Goal: Check status: Check status

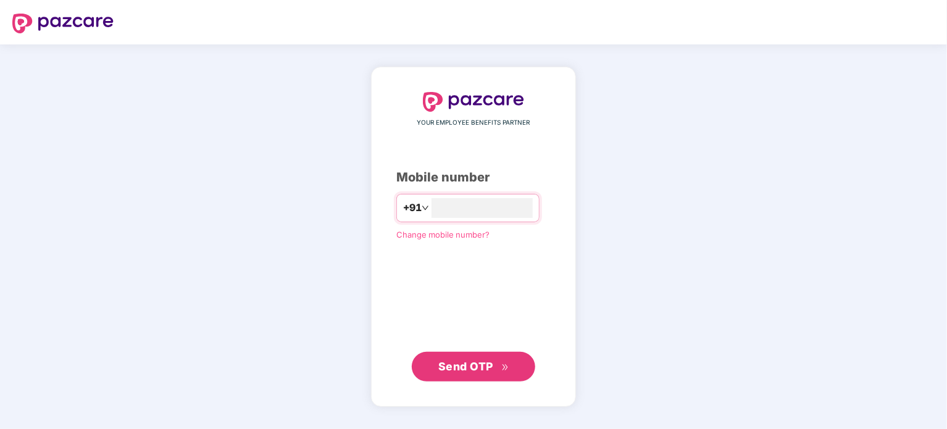
type input "**********"
click at [451, 367] on span "Send OTP" at bounding box center [465, 365] width 55 height 13
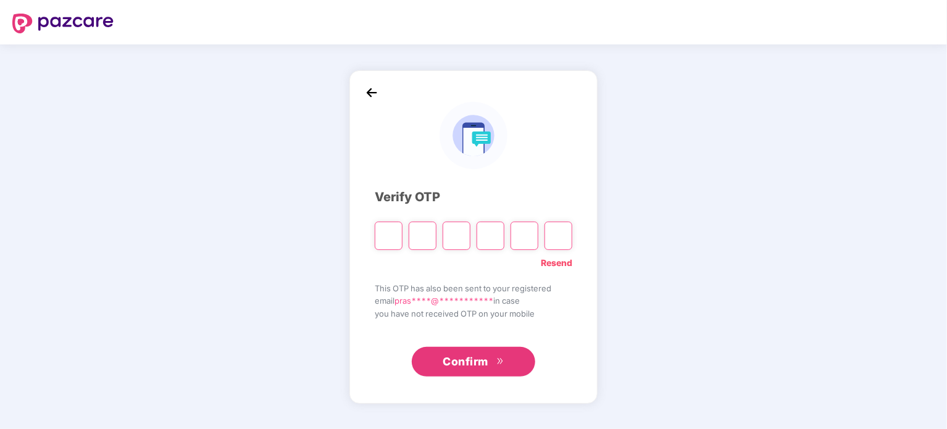
type input "*"
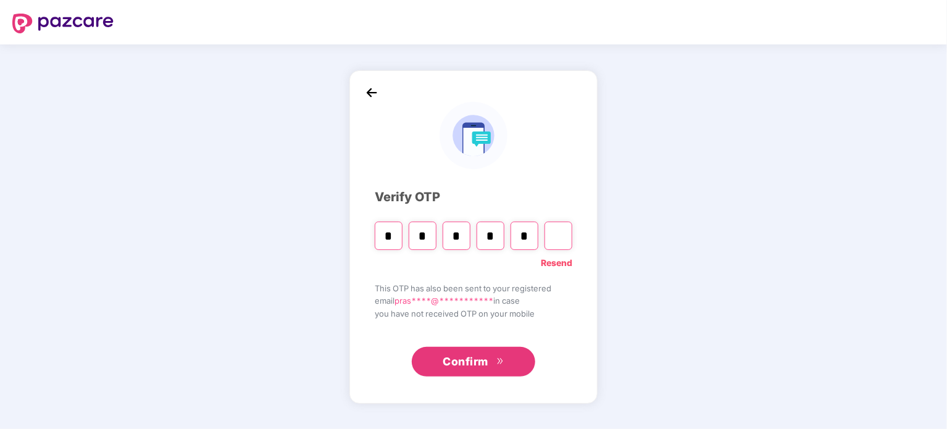
type input "*"
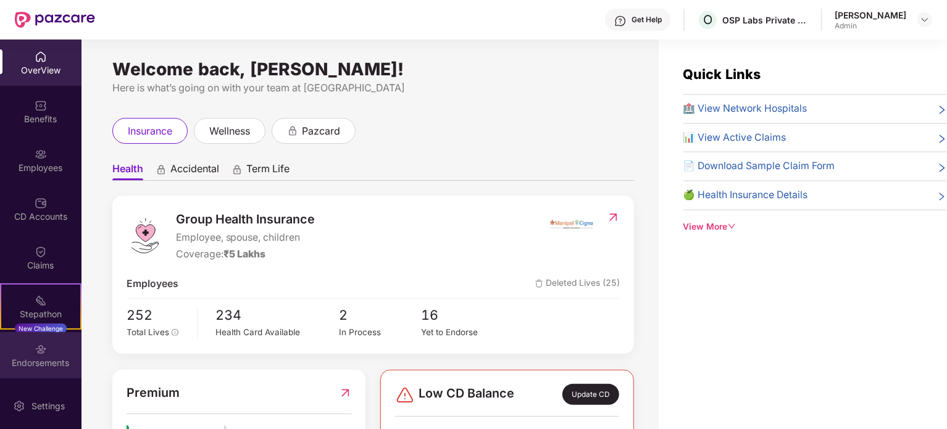
scroll to position [47, 0]
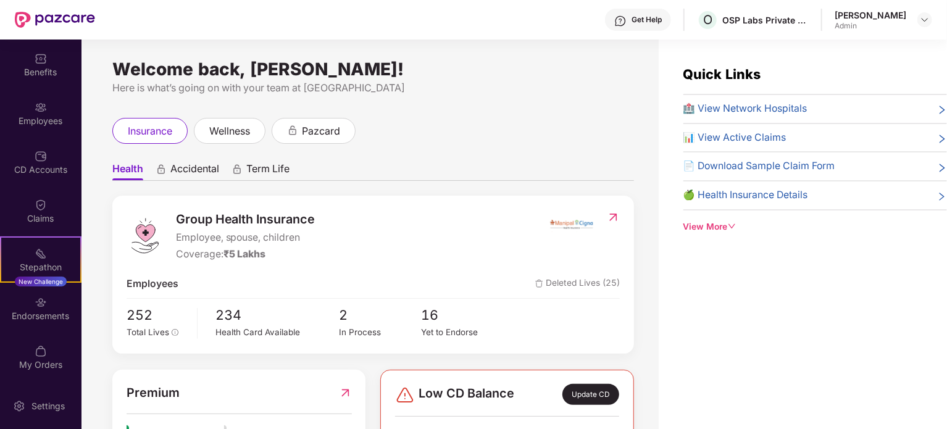
click at [743, 105] on span "🏥 View Network Hospitals" at bounding box center [745, 108] width 124 height 15
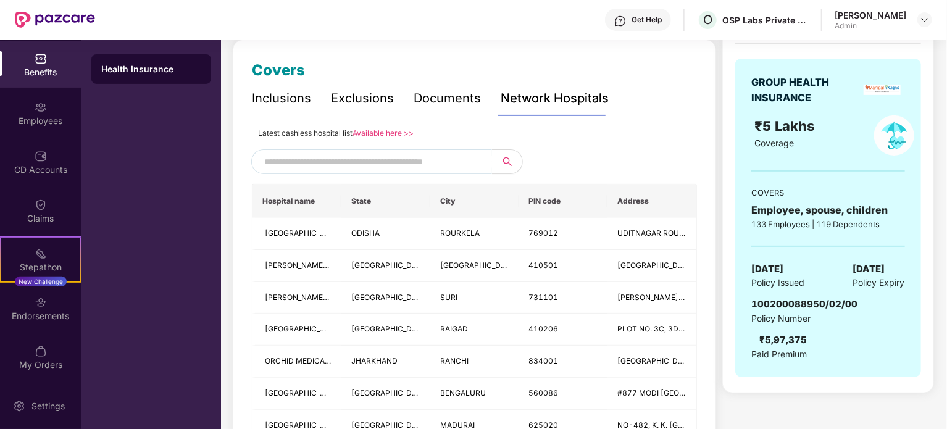
scroll to position [62, 0]
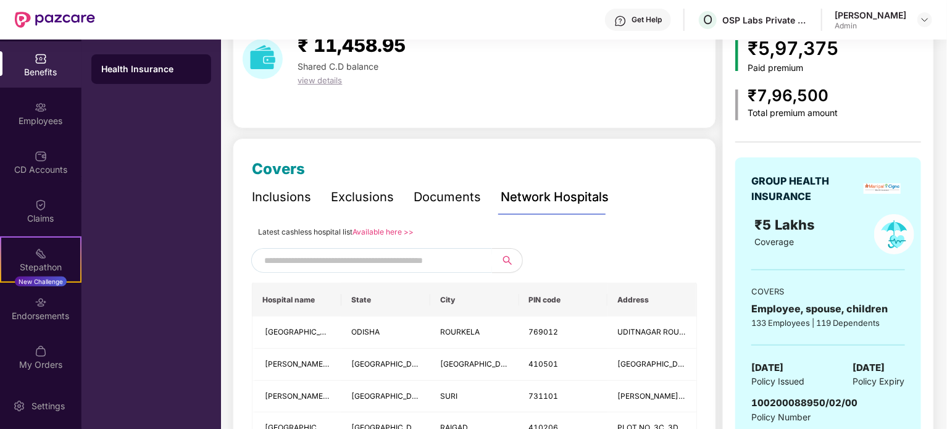
click at [365, 231] on link "Available here >>" at bounding box center [382, 231] width 61 height 9
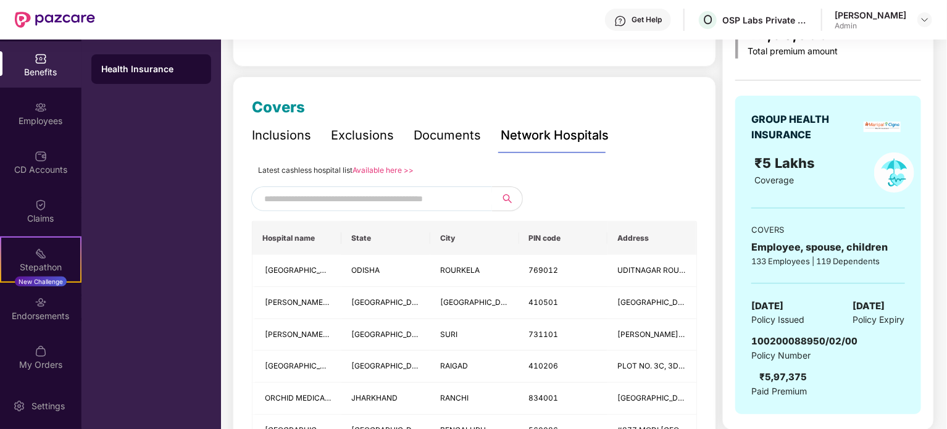
click at [328, 195] on input "text" at bounding box center [369, 199] width 211 height 19
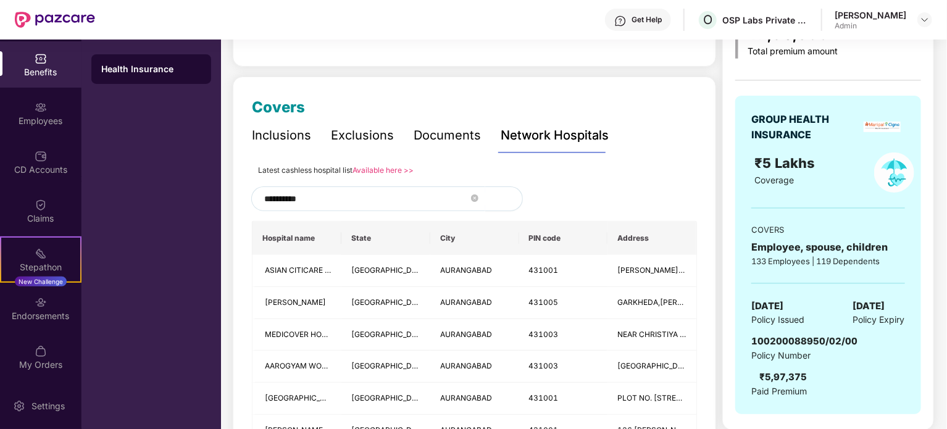
click at [506, 199] on button "button" at bounding box center [504, 198] width 38 height 25
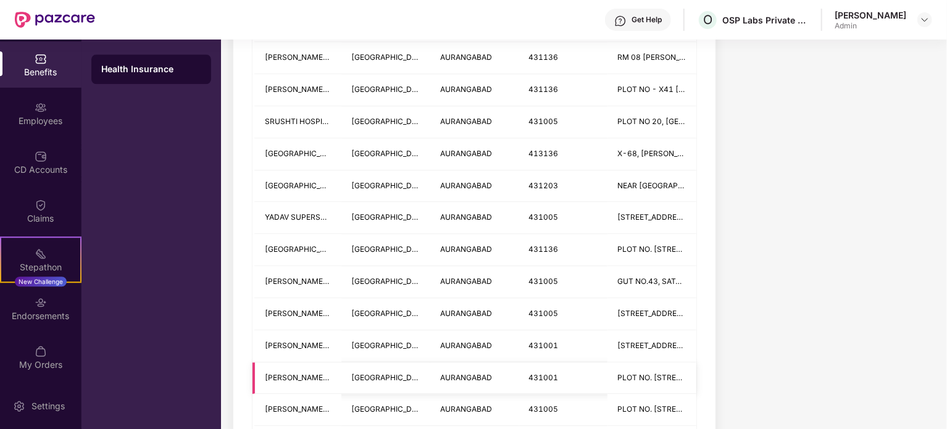
scroll to position [1605, 0]
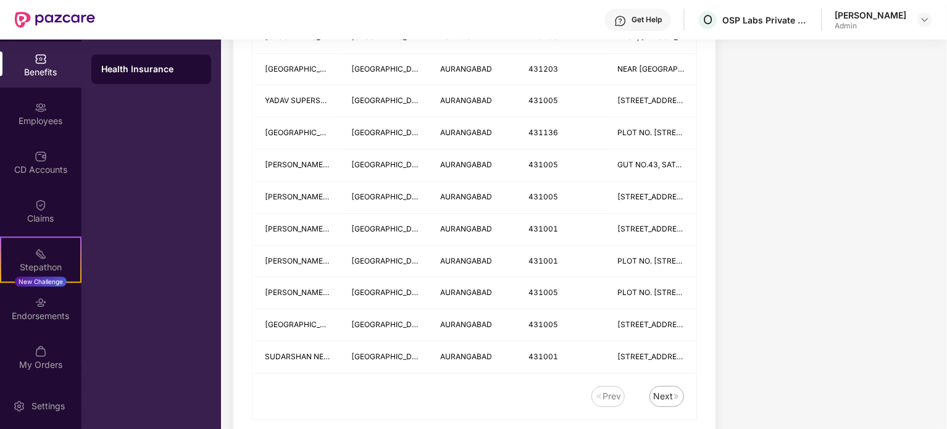
click at [667, 393] on div "Next" at bounding box center [663, 397] width 20 height 14
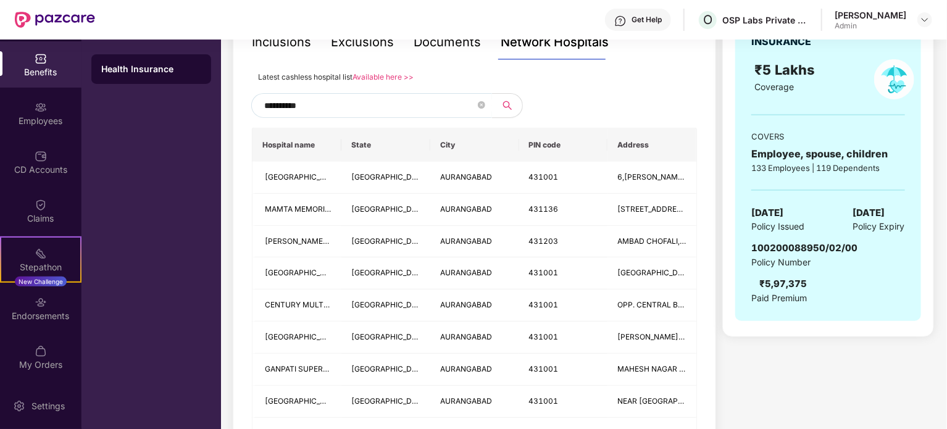
scroll to position [123, 0]
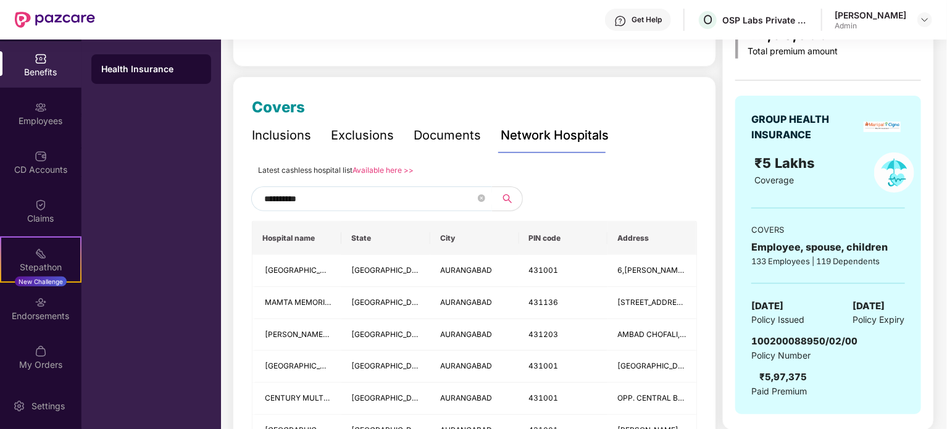
click at [265, 201] on input "**********" at bounding box center [369, 199] width 211 height 19
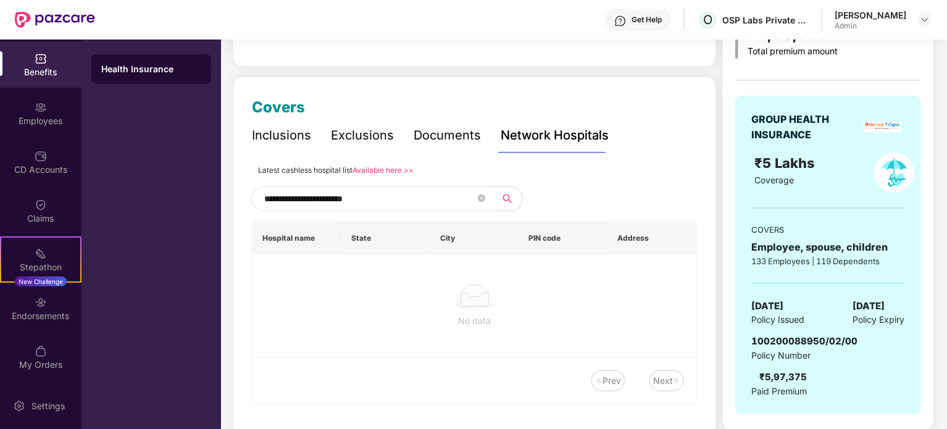
type input "**********"
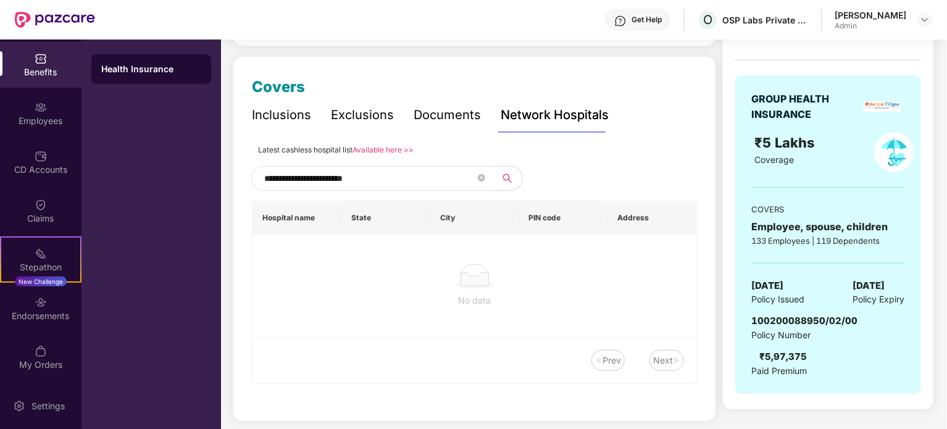
scroll to position [155, 0]
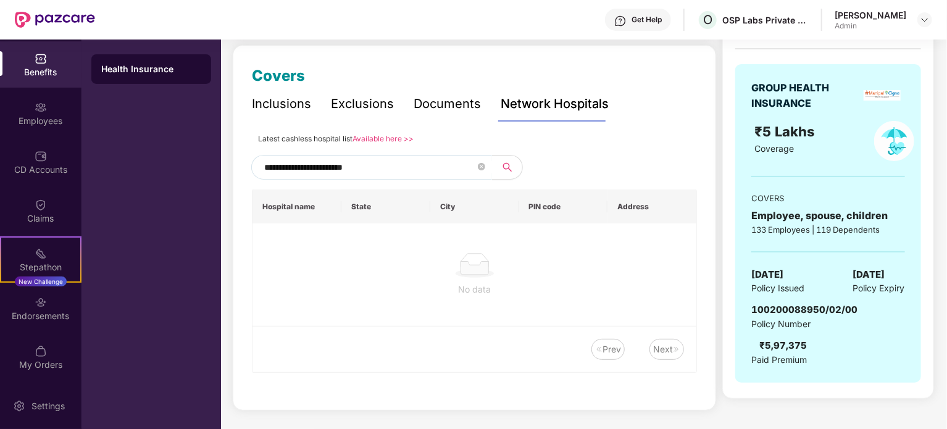
drag, startPoint x: 403, startPoint y: 170, endPoint x: 222, endPoint y: 151, distance: 182.4
click at [222, 151] on div "**********" at bounding box center [583, 174] width 725 height 493
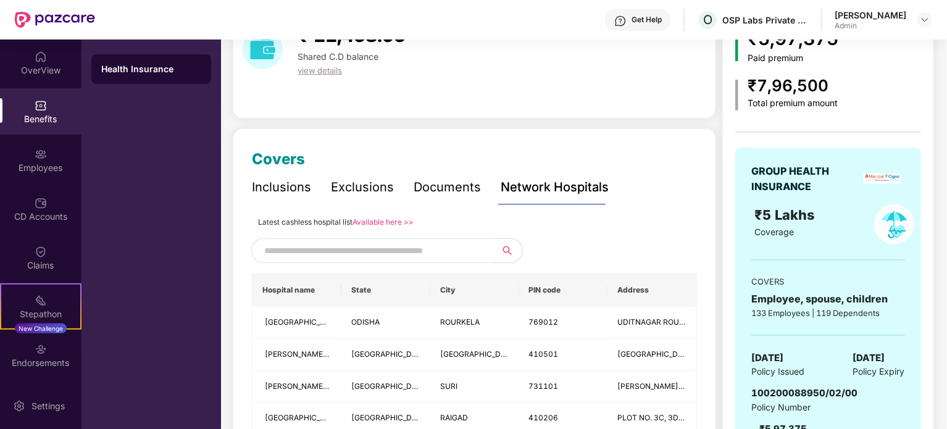
scroll to position [0, 0]
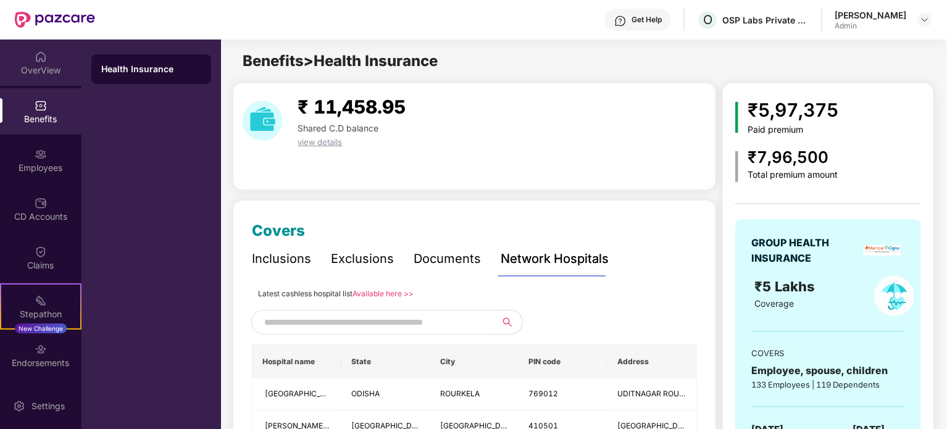
click at [55, 66] on div "OverView" at bounding box center [40, 70] width 81 height 12
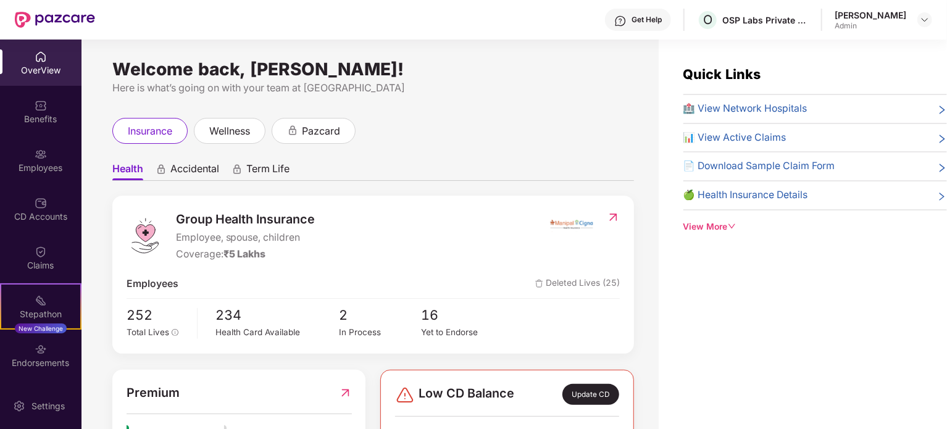
click at [770, 297] on div "Quick Links 🏥 View Network Hospitals 📊 View Active Claims 📄 Download Sample Cla…" at bounding box center [803, 254] width 288 height 429
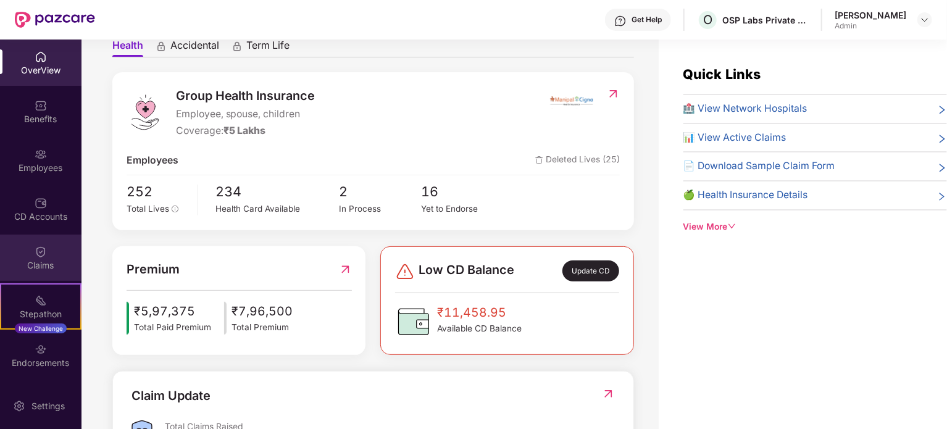
click at [14, 262] on div "Claims" at bounding box center [40, 265] width 81 height 12
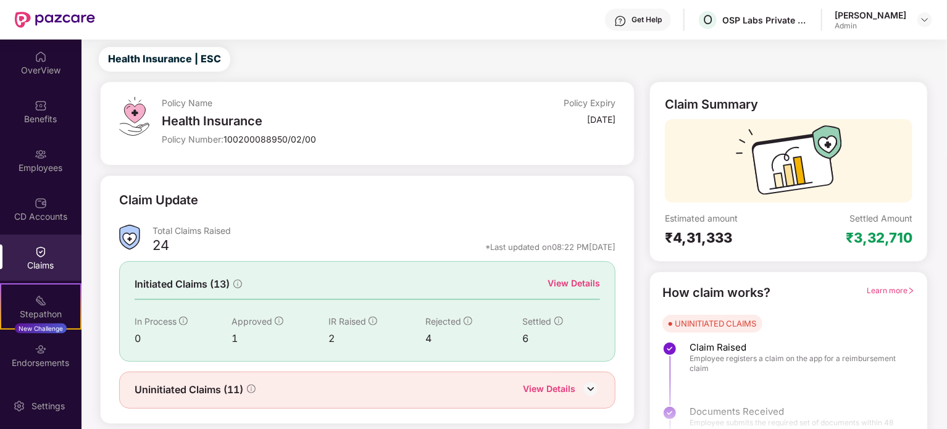
scroll to position [54, 0]
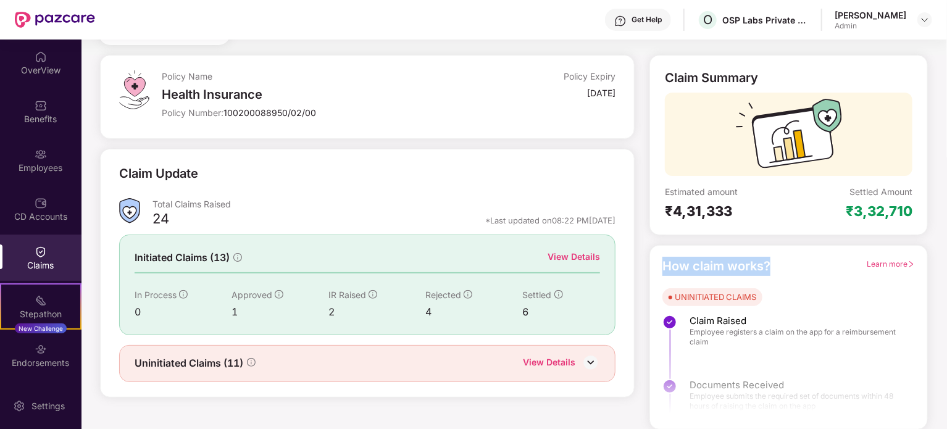
drag, startPoint x: 667, startPoint y: 264, endPoint x: 790, endPoint y: 261, distance: 122.9
click at [790, 261] on div "How claim works? Learn more" at bounding box center [788, 266] width 252 height 19
click at [485, 217] on div "*Last updated on 08:22 PM[DATE]" at bounding box center [550, 220] width 130 height 11
drag, startPoint x: 661, startPoint y: 267, endPoint x: 806, endPoint y: 266, distance: 144.5
click at [806, 266] on div "How claim works? Learn more UNINITIATED CLAIMS Claim Raised Employee registers …" at bounding box center [788, 337] width 278 height 185
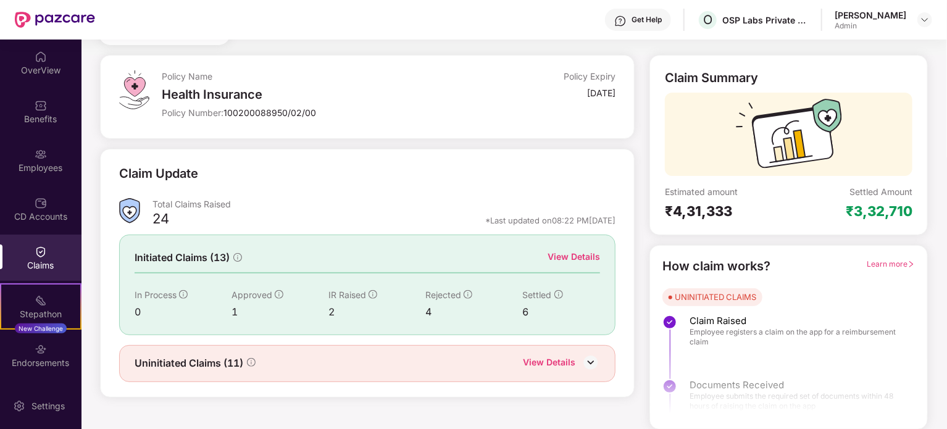
click at [802, 288] on div "UNINITIATED CLAIMS Claim Raised Employee registers a claim on the app for a rei…" at bounding box center [788, 389] width 252 height 202
click at [38, 160] on div "Employees" at bounding box center [40, 160] width 81 height 46
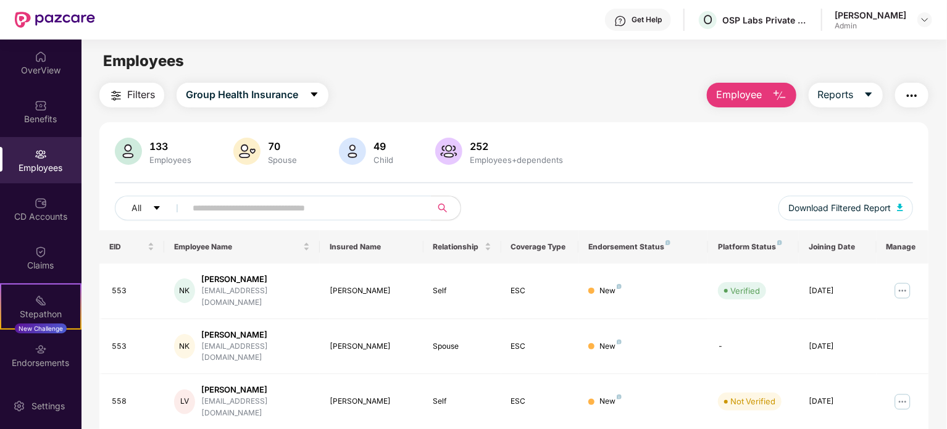
click at [249, 207] on input "text" at bounding box center [304, 208] width 222 height 19
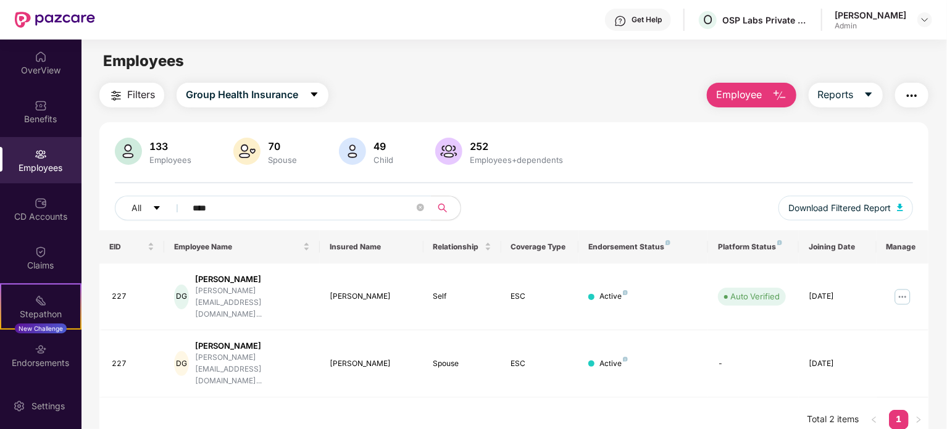
type input "****"
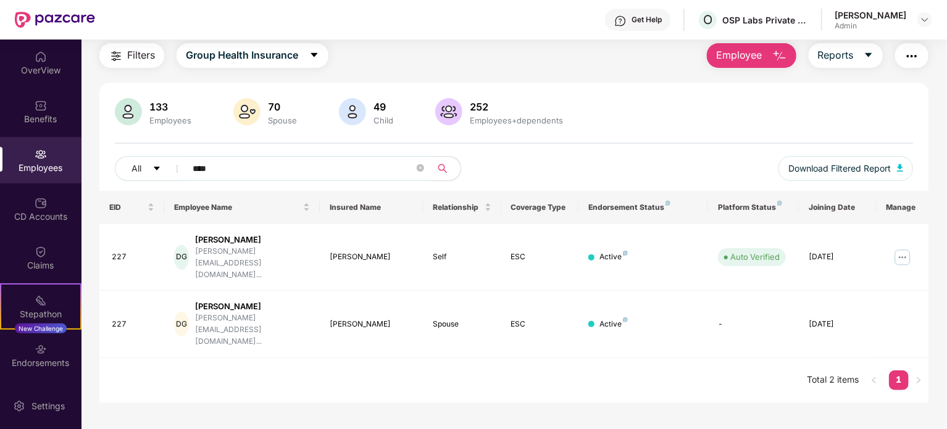
click at [488, 360] on main "Employees Filters Group Health Insurance Employee Reports 133 Employees 70 Spou…" at bounding box center [513, 214] width 865 height 429
click at [369, 319] on div "[PERSON_NAME]" at bounding box center [372, 325] width 84 height 12
click at [452, 319] on div "Spouse" at bounding box center [462, 325] width 58 height 12
click at [545, 319] on div "ESC" at bounding box center [540, 325] width 58 height 12
click at [835, 291] on td "[DATE]" at bounding box center [838, 324] width 78 height 67
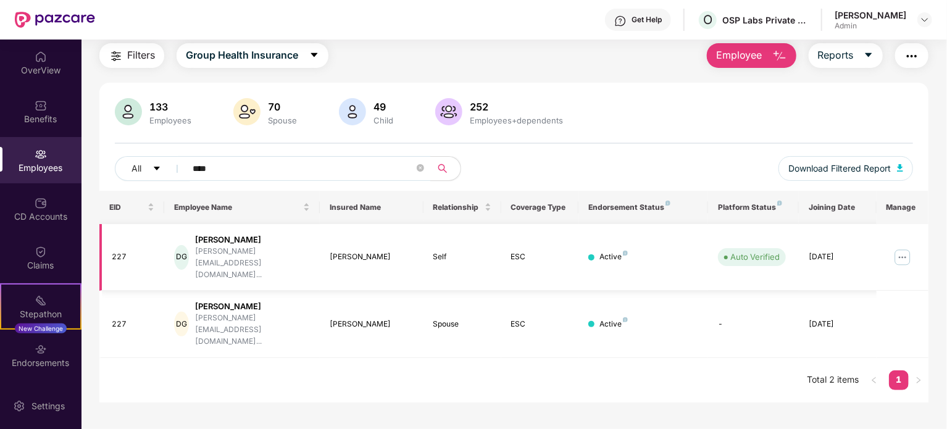
click at [909, 248] on img at bounding box center [903, 258] width 20 height 20
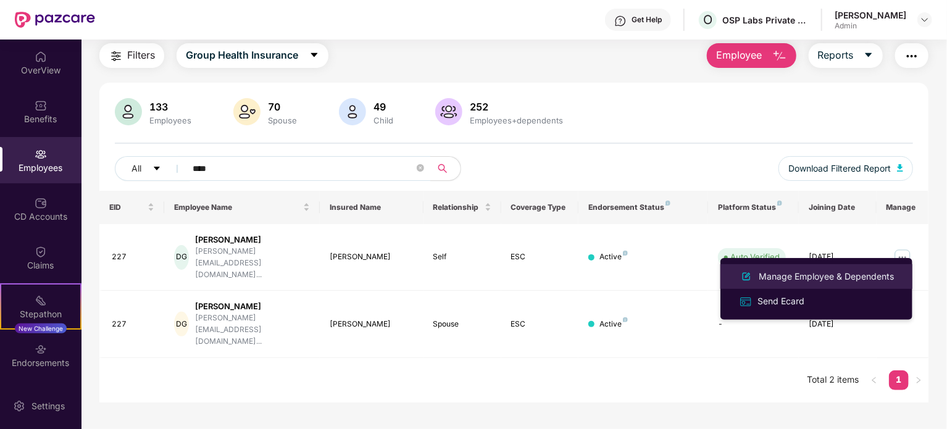
click at [790, 281] on div "Manage Employee & Dependents" at bounding box center [826, 277] width 140 height 14
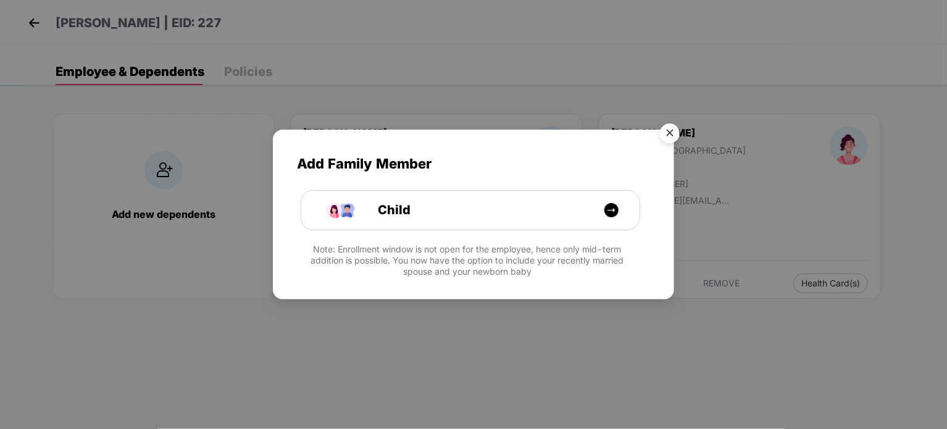
click at [662, 133] on img "Close" at bounding box center [669, 135] width 35 height 35
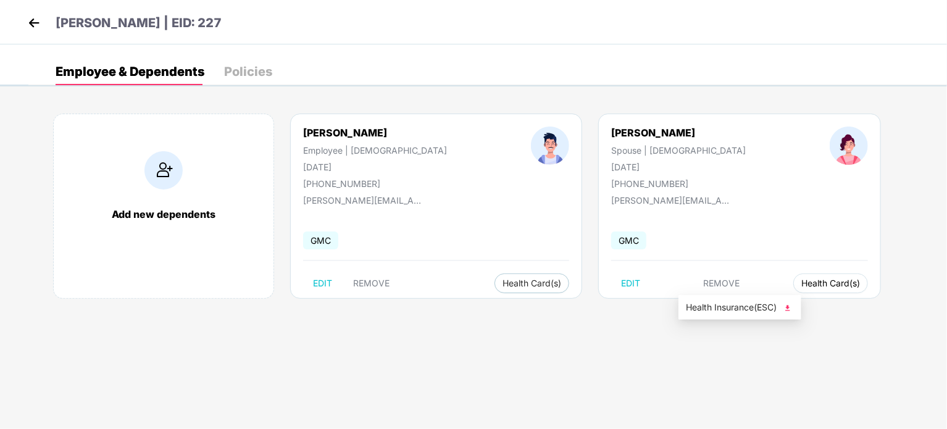
click at [801, 281] on span "Health Card(s)" at bounding box center [830, 283] width 59 height 6
click at [801, 283] on span "Health Card(s)" at bounding box center [830, 283] width 59 height 6
click at [732, 306] on span "Health Insurance(ESC)" at bounding box center [740, 308] width 108 height 14
click at [32, 33] on header "[PERSON_NAME] | EID: 227" at bounding box center [123, 25] width 197 height 22
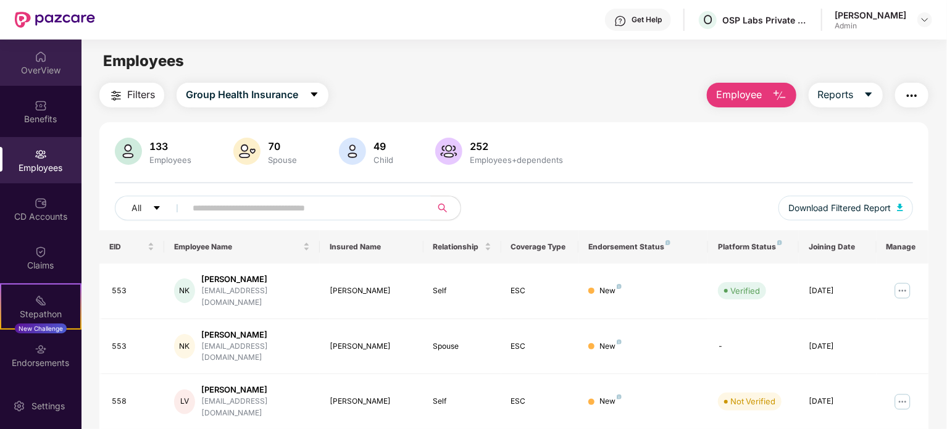
click at [46, 80] on div "OverView" at bounding box center [40, 63] width 81 height 46
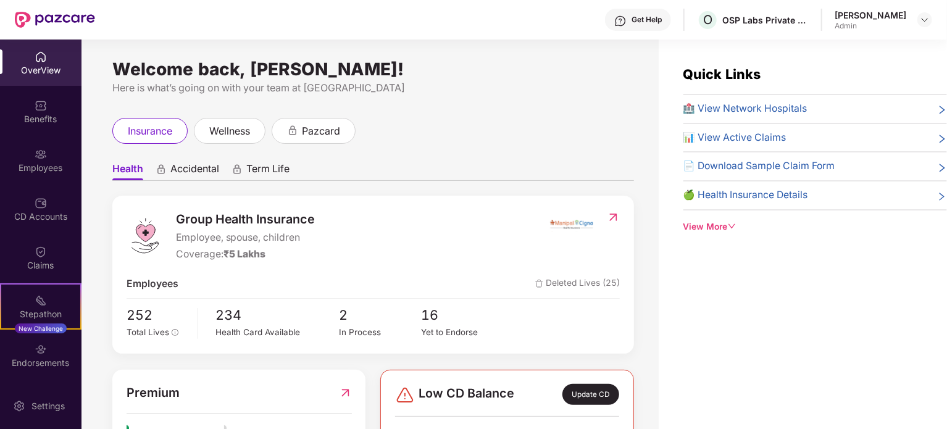
click at [732, 112] on span "🏥 View Network Hospitals" at bounding box center [745, 108] width 124 height 15
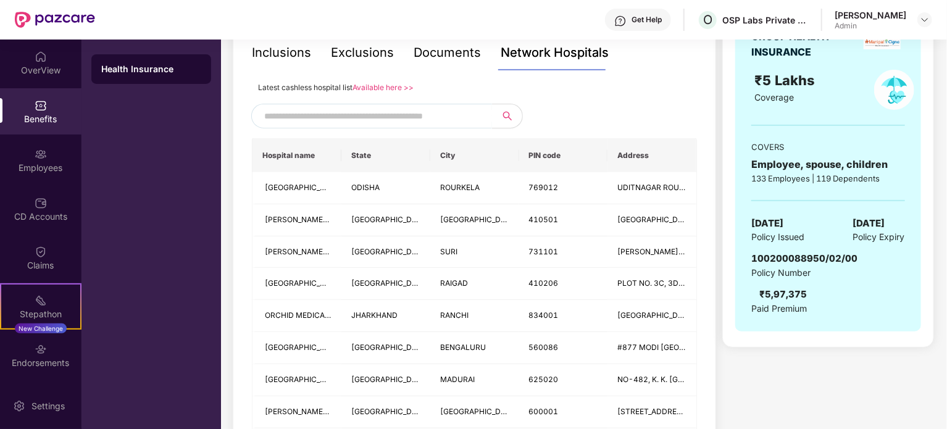
scroll to position [185, 0]
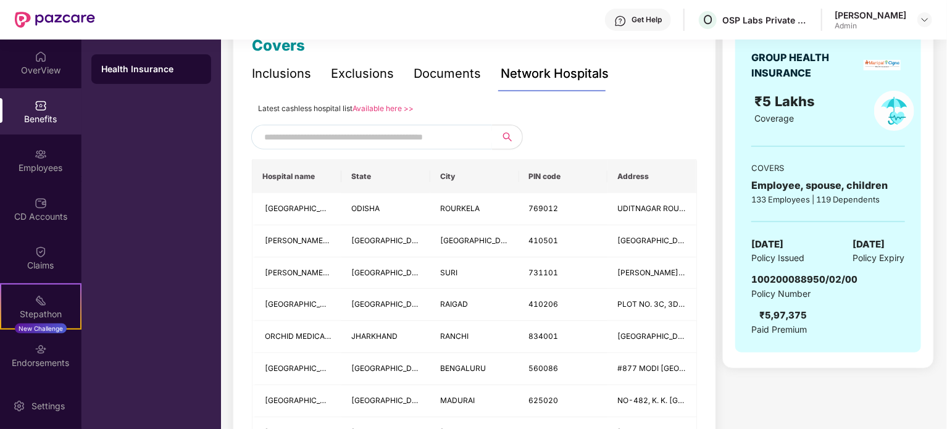
click at [341, 143] on input "text" at bounding box center [369, 137] width 211 height 19
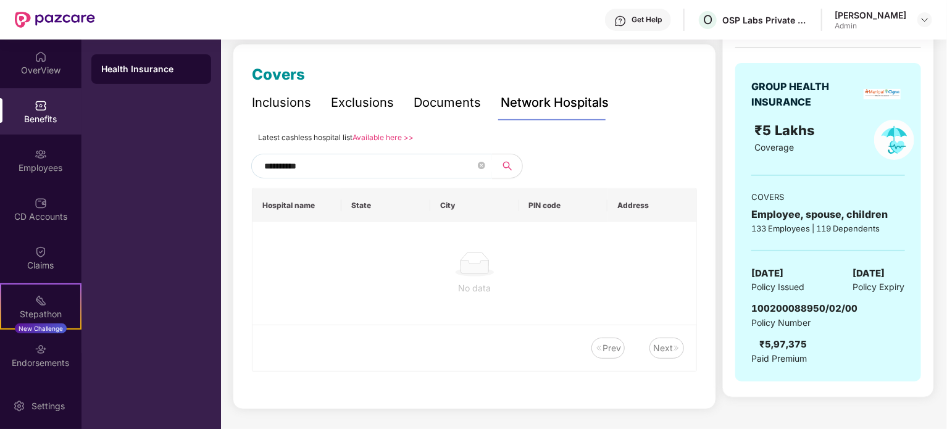
scroll to position [155, 0]
click at [338, 169] on input "**********" at bounding box center [369, 167] width 211 height 19
click at [280, 170] on input "**********" at bounding box center [369, 167] width 211 height 19
click at [376, 168] on input "**********" at bounding box center [369, 167] width 211 height 19
click at [333, 169] on input "**********" at bounding box center [369, 167] width 211 height 19
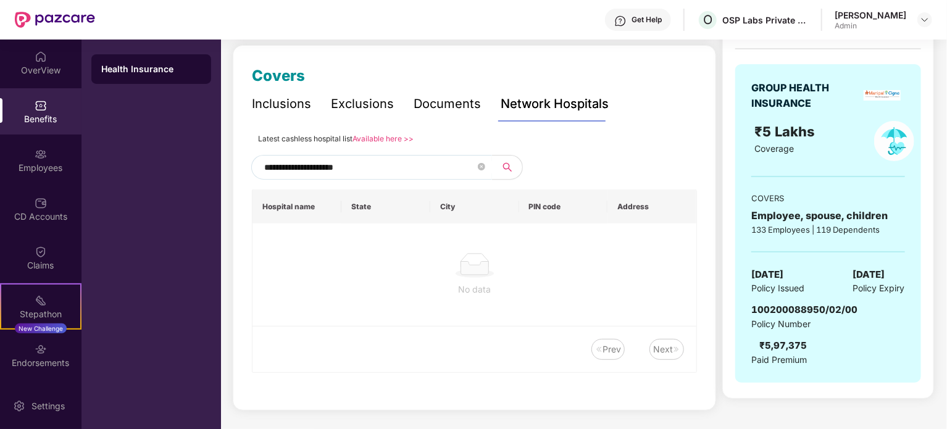
click at [375, 170] on input "**********" at bounding box center [369, 167] width 211 height 19
click at [335, 165] on input "**********" at bounding box center [369, 167] width 211 height 19
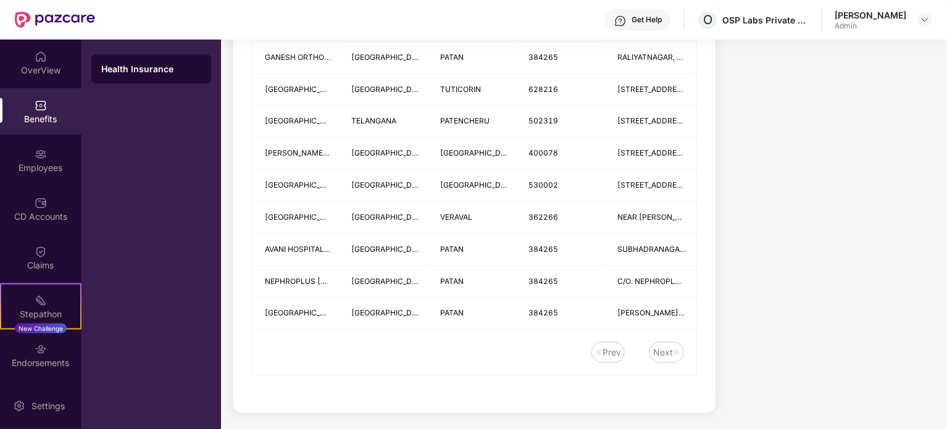
scroll to position [562, 0]
click at [670, 349] on div "Next" at bounding box center [663, 351] width 20 height 14
click at [611, 347] on div "Prev" at bounding box center [611, 351] width 19 height 14
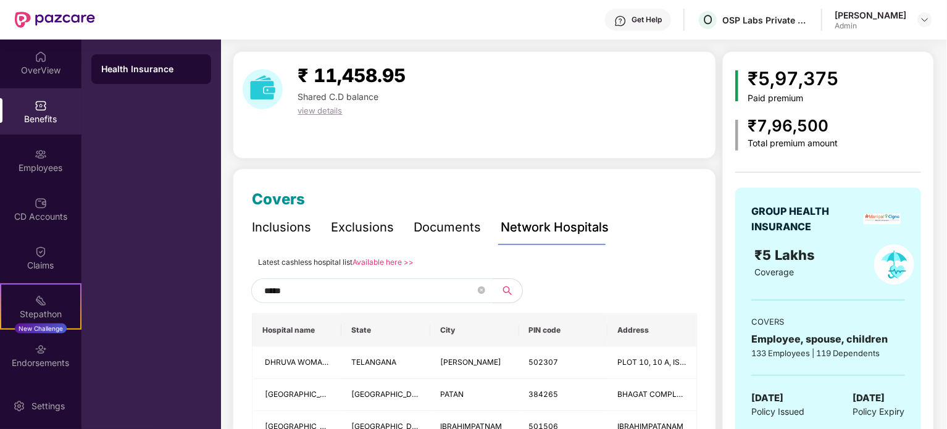
scroll to position [0, 0]
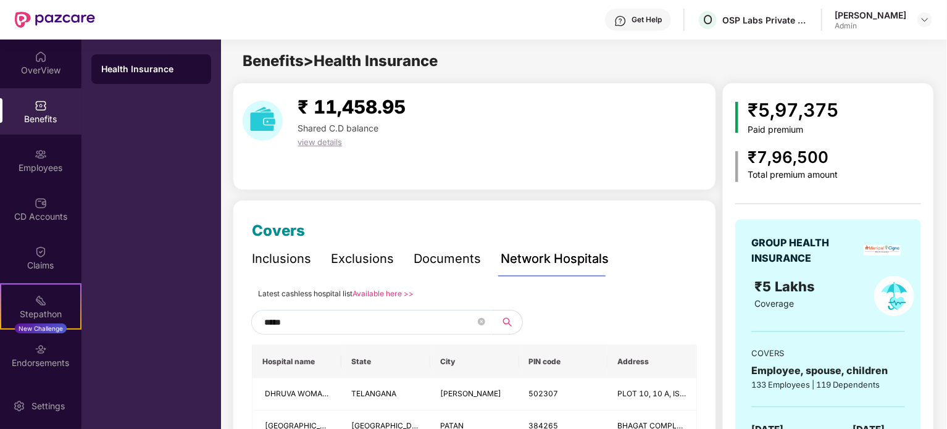
click at [314, 321] on input "*****" at bounding box center [369, 322] width 211 height 19
type input "*"
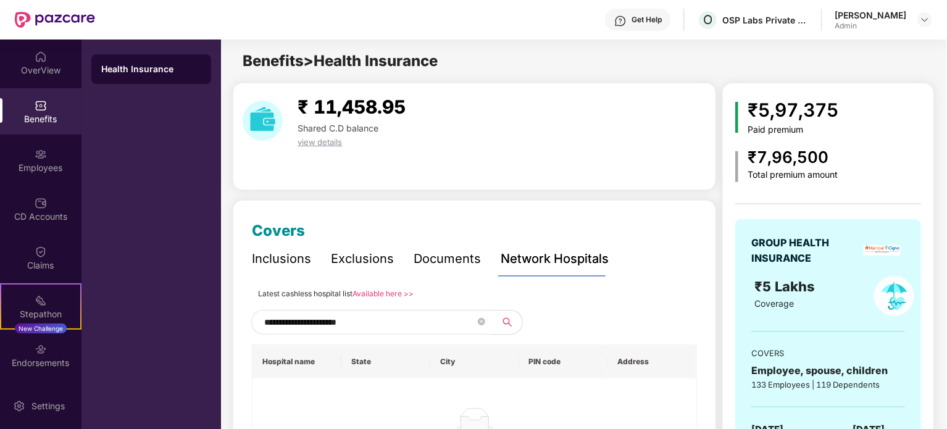
click at [335, 323] on input "**********" at bounding box center [369, 322] width 211 height 19
click at [374, 324] on input "**********" at bounding box center [369, 322] width 211 height 19
drag, startPoint x: 333, startPoint y: 320, endPoint x: 252, endPoint y: 320, distance: 80.9
click at [252, 320] on span "**********" at bounding box center [371, 322] width 241 height 25
click at [283, 328] on input "******" at bounding box center [369, 322] width 211 height 19
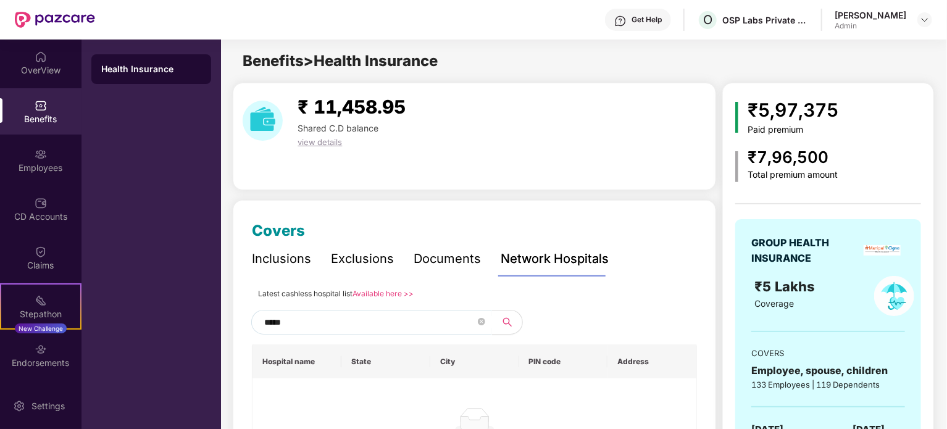
type input "*****"
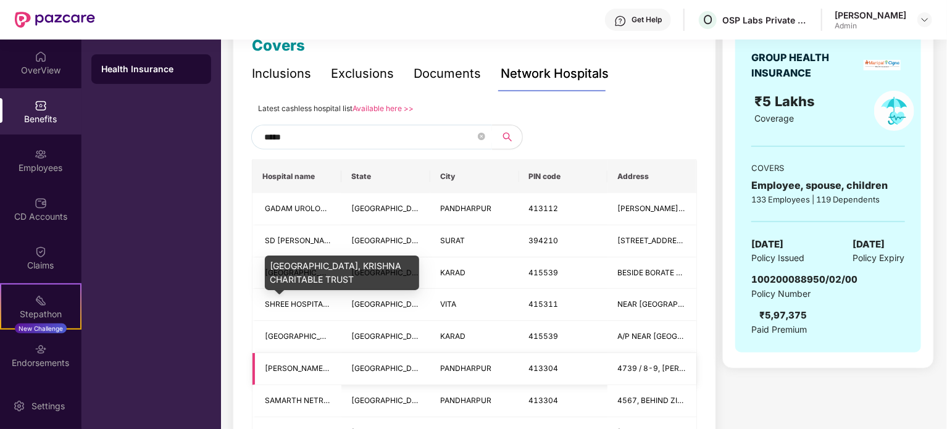
scroll to position [247, 0]
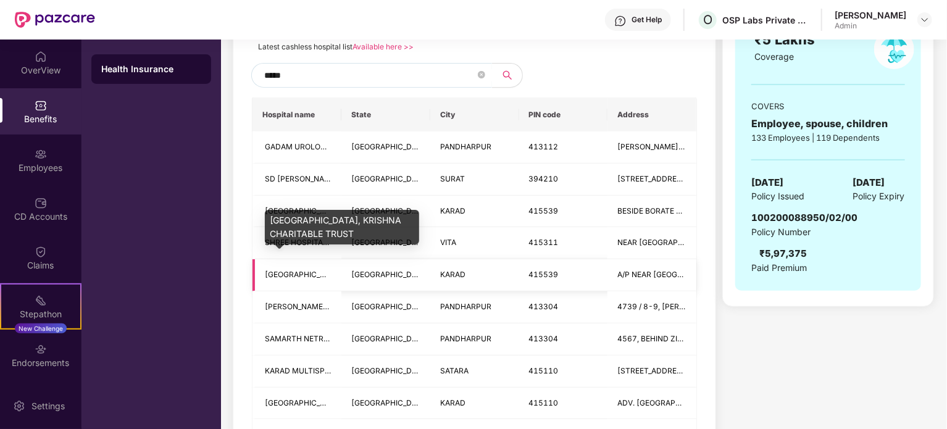
click at [298, 276] on span "[GEOGRAPHIC_DATA], KRISHNA CHARITABLE TRUST" at bounding box center [359, 274] width 188 height 9
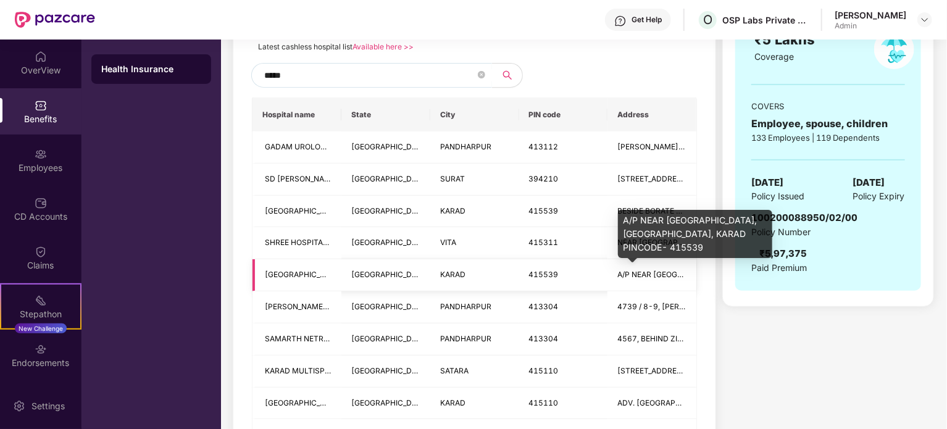
click at [633, 277] on span "A/P NEAR [GEOGRAPHIC_DATA],[GEOGRAPHIC_DATA], KARAD PINCODE- 415539" at bounding box center [763, 274] width 293 height 9
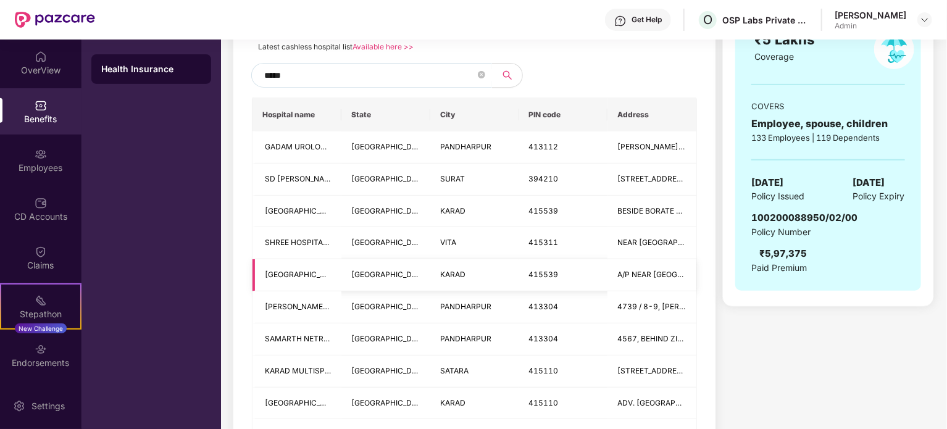
click at [373, 279] on td "[GEOGRAPHIC_DATA]" at bounding box center [385, 275] width 89 height 32
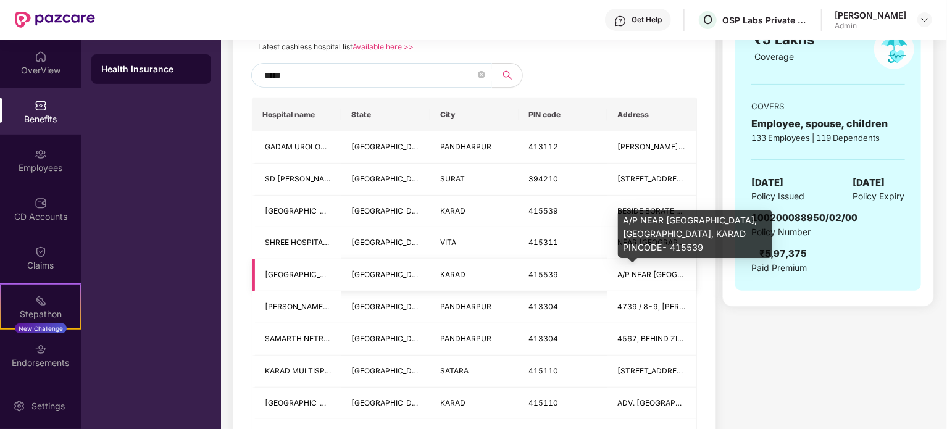
click at [640, 270] on span "A/P NEAR [GEOGRAPHIC_DATA],[GEOGRAPHIC_DATA], KARAD PINCODE- 415539" at bounding box center [763, 274] width 293 height 9
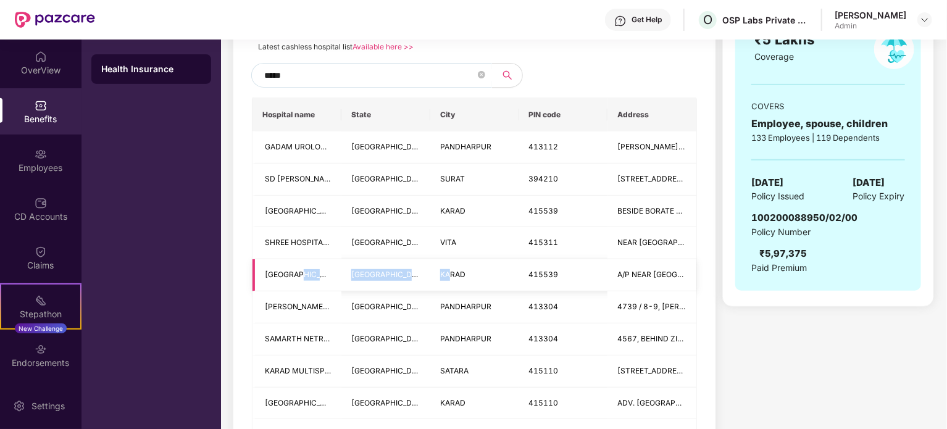
drag, startPoint x: 448, startPoint y: 271, endPoint x: 296, endPoint y: 265, distance: 151.3
click at [301, 268] on tr "KRISHNA HOSPITAL & MEDICAL RESEACH CENTRE, KRISHNA CHARITABLE TRUST MAHARASHTRA…" at bounding box center [474, 275] width 444 height 32
drag, startPoint x: 265, startPoint y: 273, endPoint x: 688, endPoint y: 280, distance: 422.3
click at [688, 280] on tr "KRISHNA HOSPITAL & MEDICAL RESEACH CENTRE, KRISHNA CHARITABLE TRUST MAHARASHTRA…" at bounding box center [474, 275] width 444 height 32
click at [688, 280] on td "A/P NEAR [GEOGRAPHIC_DATA],[GEOGRAPHIC_DATA], KARAD PINCODE- 415539" at bounding box center [651, 275] width 89 height 32
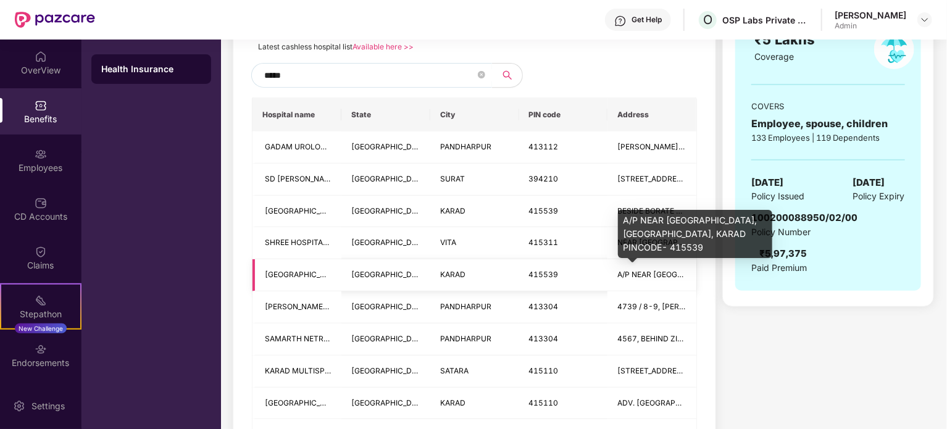
drag, startPoint x: 686, startPoint y: 277, endPoint x: 680, endPoint y: 275, distance: 6.6
click at [685, 277] on span "A/P NEAR [GEOGRAPHIC_DATA],[GEOGRAPHIC_DATA], KARAD PINCODE- 415539" at bounding box center [763, 274] width 293 height 9
click at [680, 275] on span "A/P NEAR [GEOGRAPHIC_DATA],[GEOGRAPHIC_DATA], KARAD PINCODE- 415539" at bounding box center [763, 274] width 293 height 9
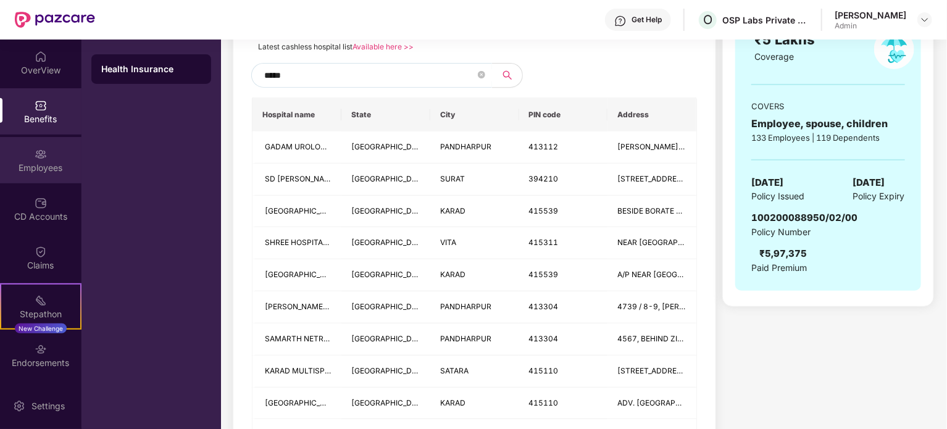
click at [33, 164] on div "Employees" at bounding box center [40, 168] width 81 height 12
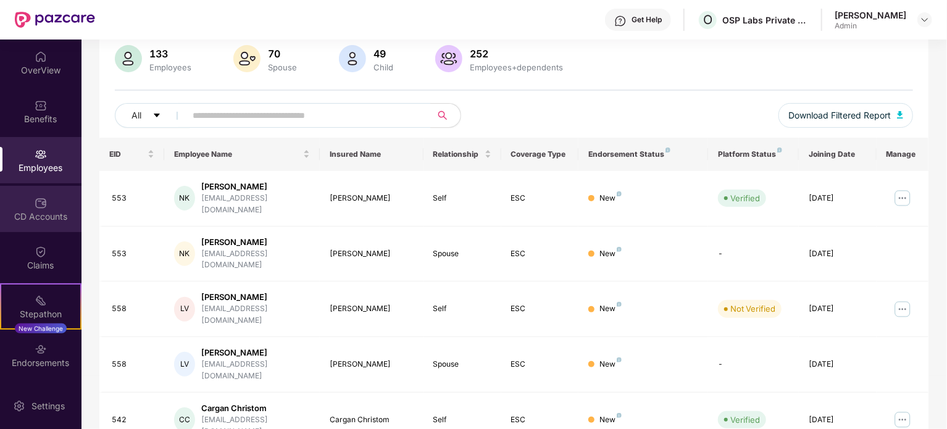
scroll to position [247, 0]
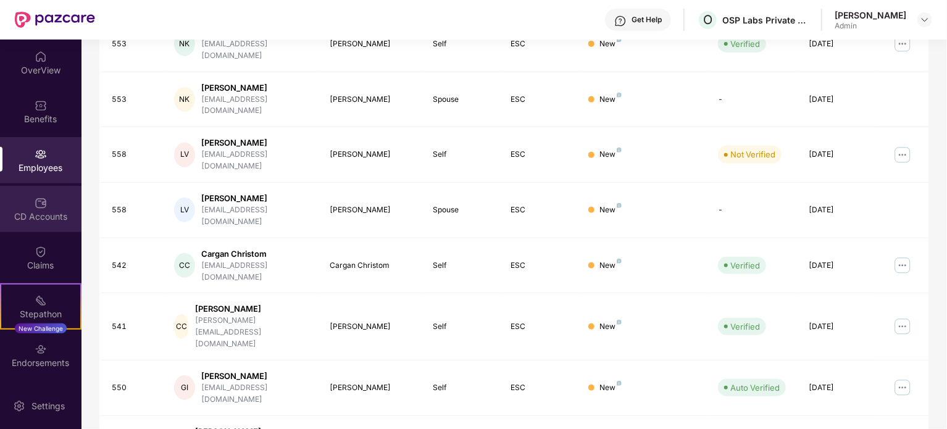
click at [32, 231] on div "CD Accounts" at bounding box center [40, 209] width 81 height 46
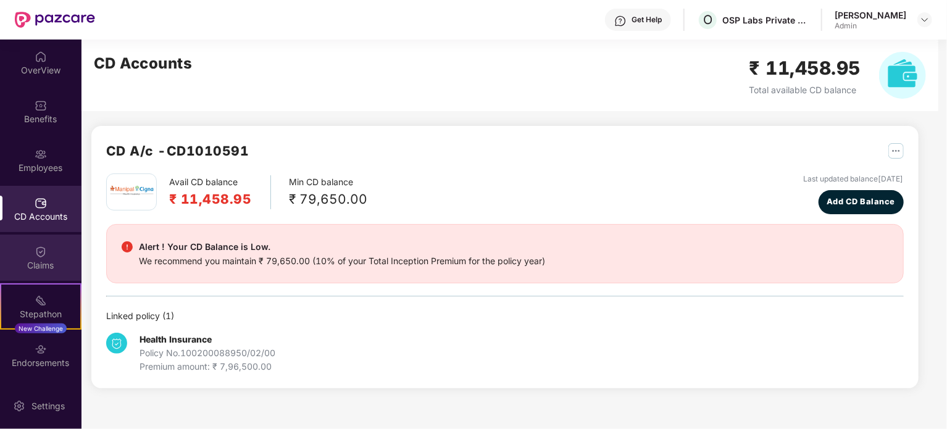
click at [36, 254] on img at bounding box center [41, 252] width 12 height 12
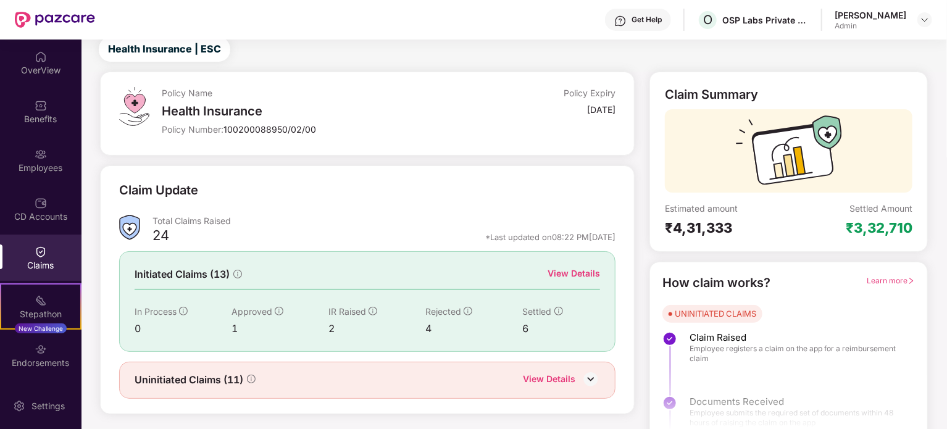
scroll to position [54, 0]
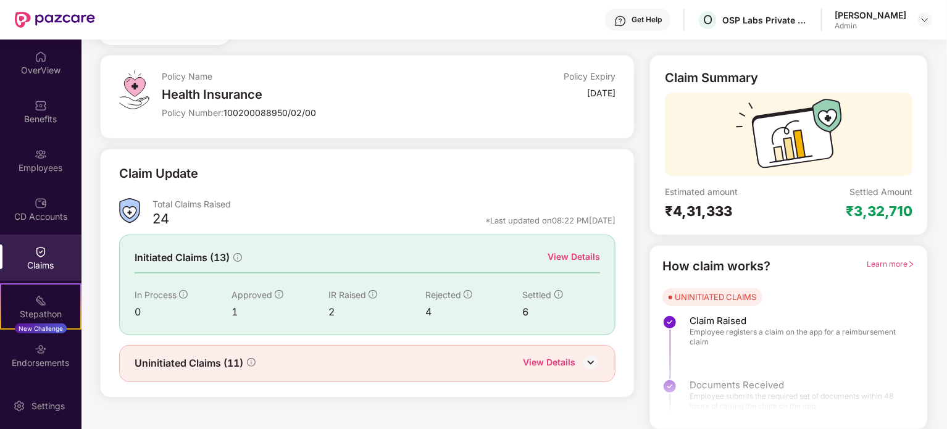
click at [578, 256] on div "View Details" at bounding box center [574, 257] width 52 height 14
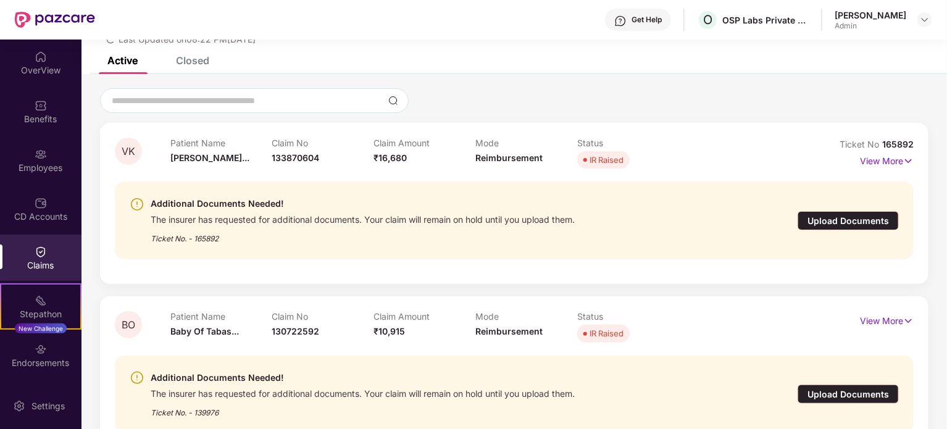
click at [181, 66] on div "Closed" at bounding box center [192, 60] width 33 height 12
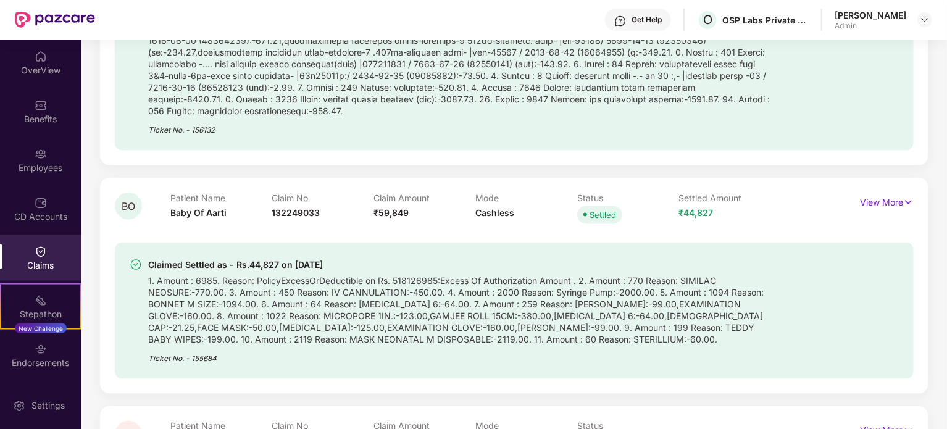
scroll to position [980, 0]
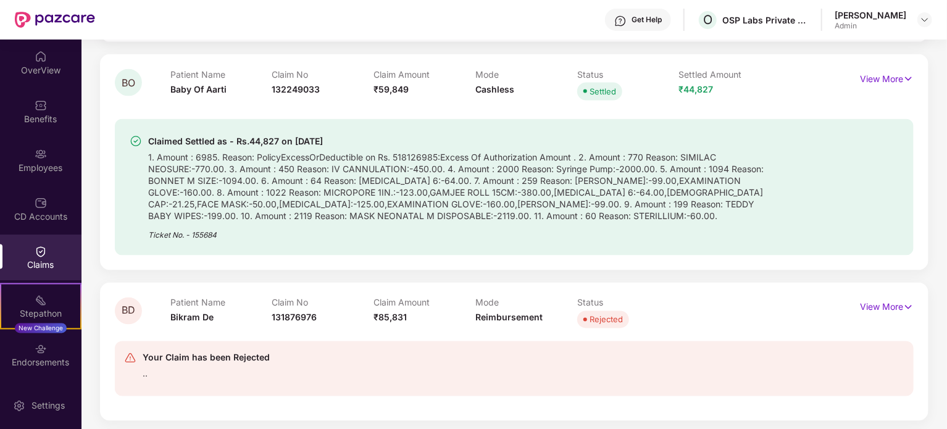
click at [378, 84] on span "₹59,849" at bounding box center [390, 89] width 35 height 10
click at [383, 84] on span "₹59,849" at bounding box center [390, 89] width 35 height 10
drag, startPoint x: 378, startPoint y: 75, endPoint x: 412, endPoint y: 79, distance: 34.2
click at [412, 79] on div "Claim Amount ₹59,849" at bounding box center [424, 86] width 102 height 34
click at [706, 84] on span "₹44,827" at bounding box center [696, 89] width 35 height 10
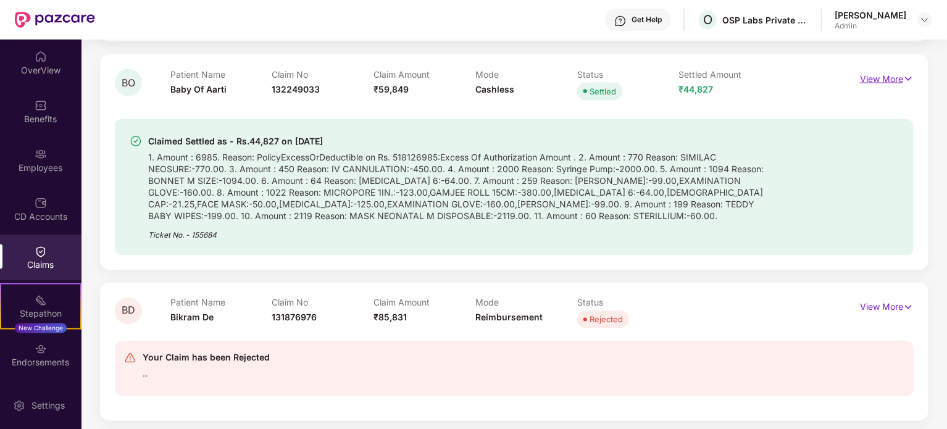
click at [862, 69] on p "View More" at bounding box center [887, 77] width 54 height 17
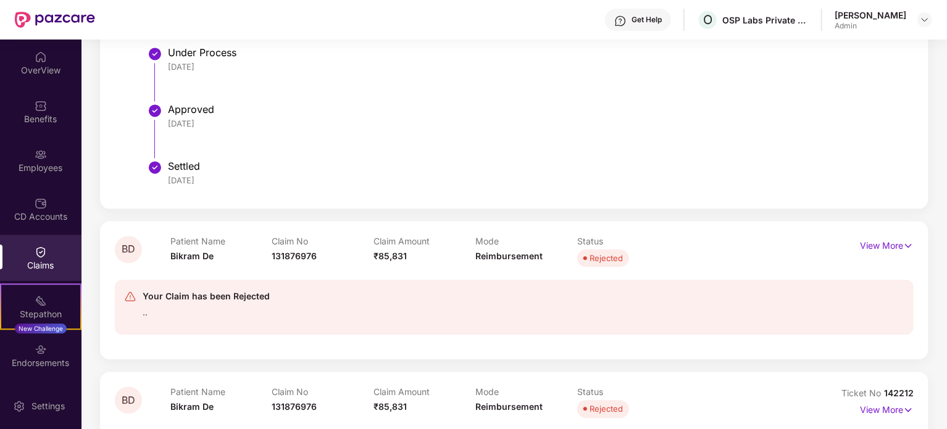
scroll to position [1412, 0]
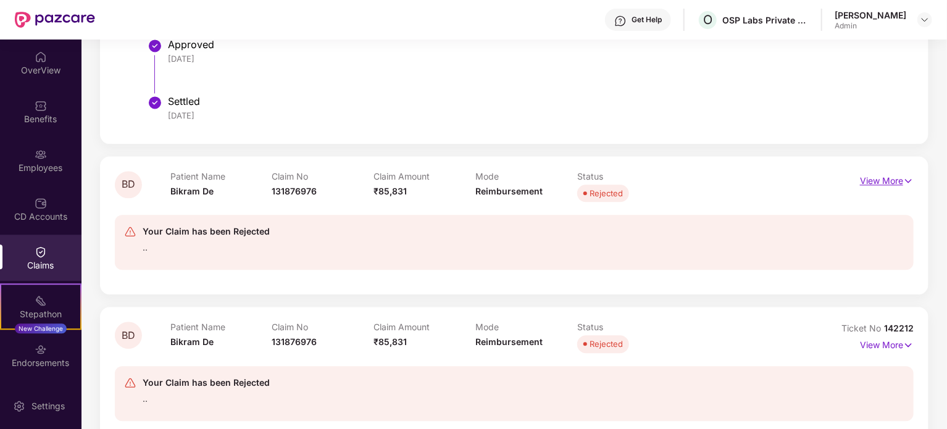
click at [884, 171] on p "View More" at bounding box center [887, 179] width 54 height 17
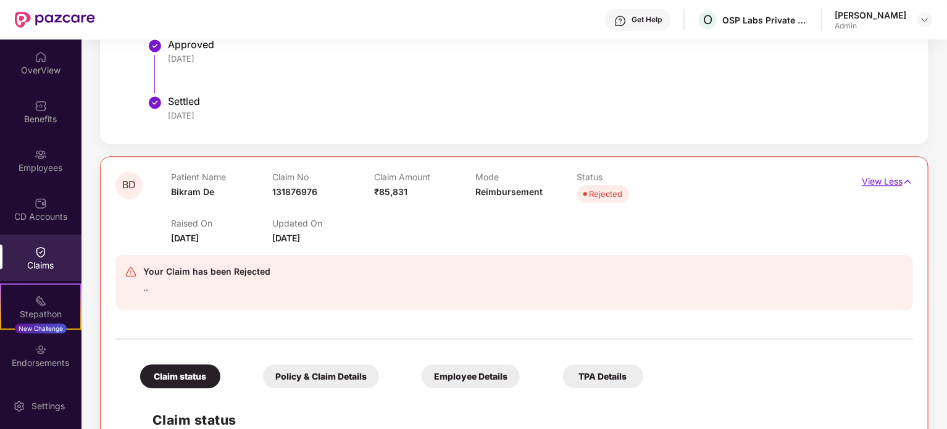
click at [884, 172] on p "View Less" at bounding box center [887, 180] width 51 height 17
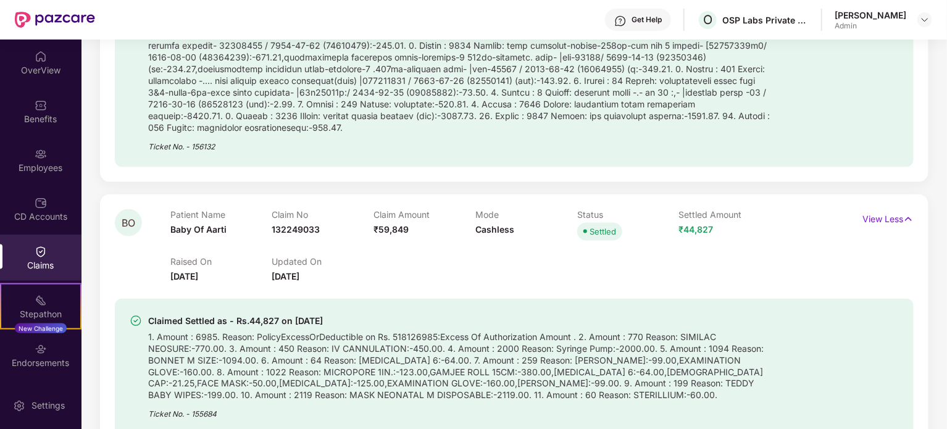
scroll to position [733, 0]
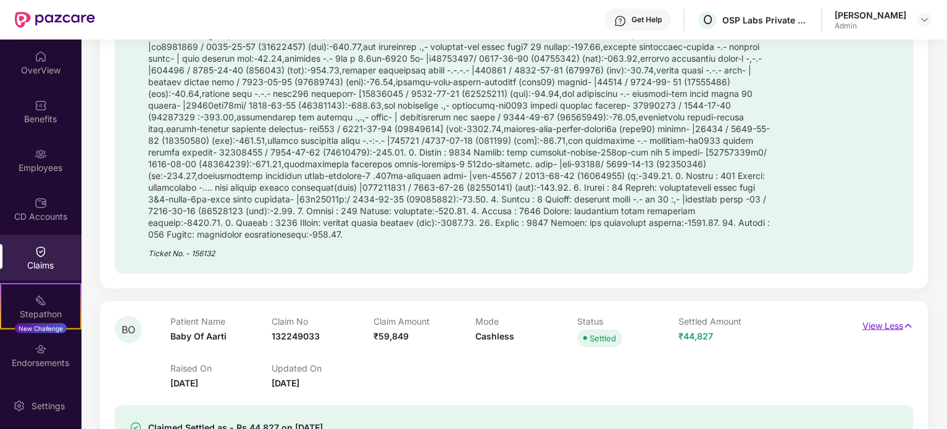
click at [866, 316] on p "View Less" at bounding box center [887, 324] width 51 height 17
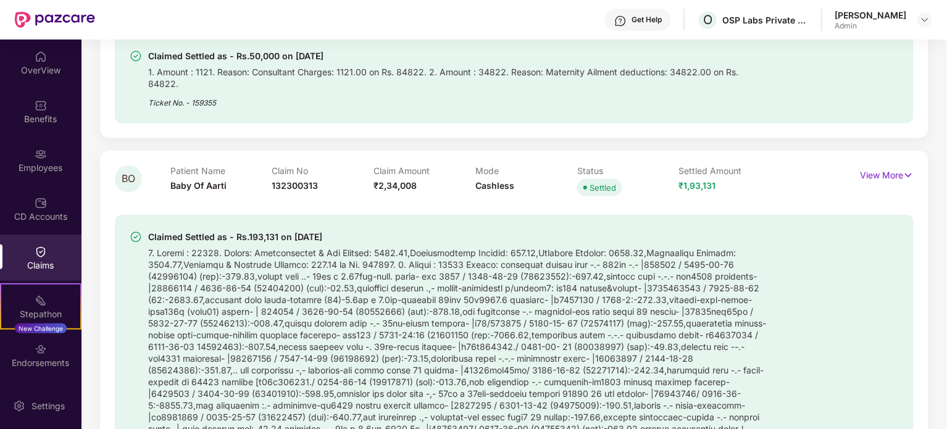
scroll to position [301, 0]
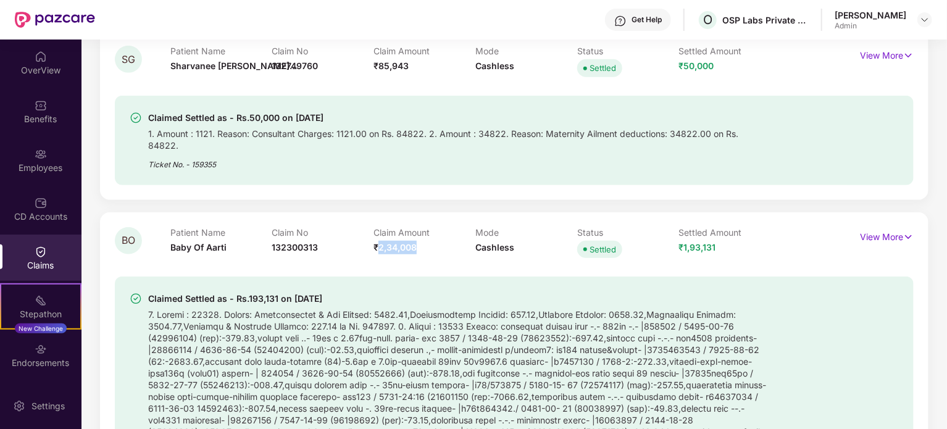
drag, startPoint x: 377, startPoint y: 236, endPoint x: 459, endPoint y: 236, distance: 82.7
click at [459, 236] on div "Claim Amount ₹2,34,008" at bounding box center [424, 244] width 102 height 34
drag, startPoint x: 686, startPoint y: 235, endPoint x: 699, endPoint y: 235, distance: 13.0
click at [699, 242] on span "₹1,93,131" at bounding box center [697, 247] width 37 height 10
click at [746, 240] on div "Settled Amount ₹1,93,131" at bounding box center [730, 244] width 102 height 34
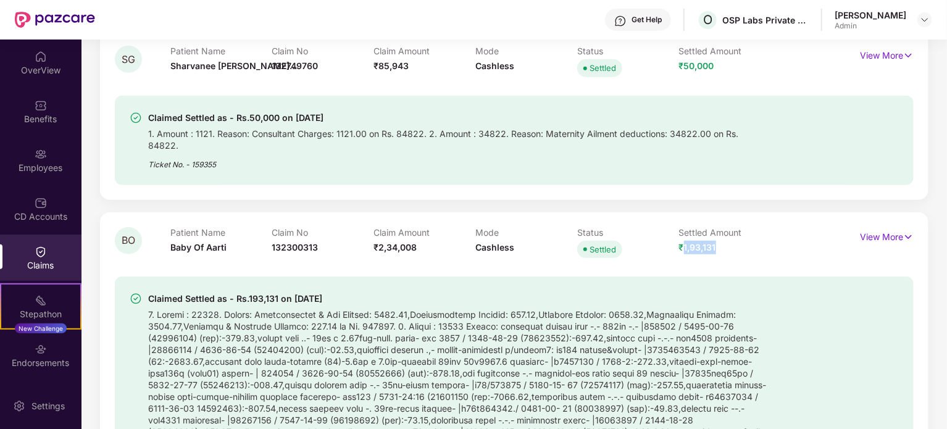
drag, startPoint x: 723, startPoint y: 242, endPoint x: 682, endPoint y: 234, distance: 42.1
click at [682, 234] on div "Settled Amount ₹1,93,131" at bounding box center [730, 244] width 102 height 34
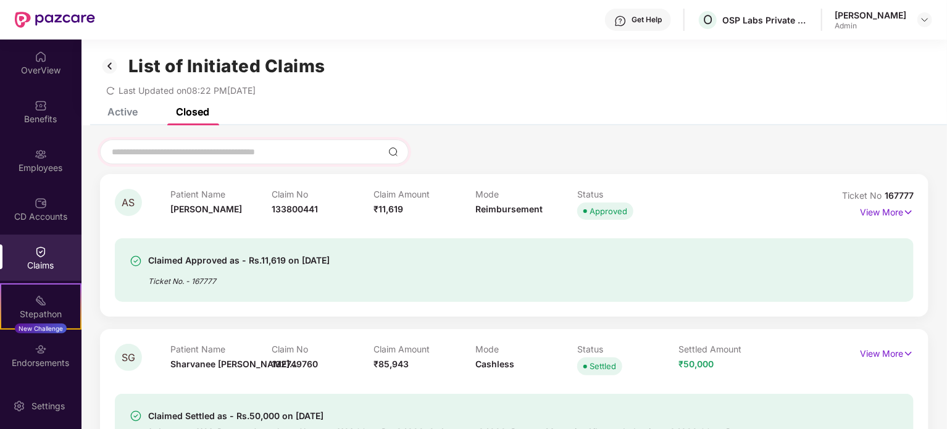
scroll to position [0, 0]
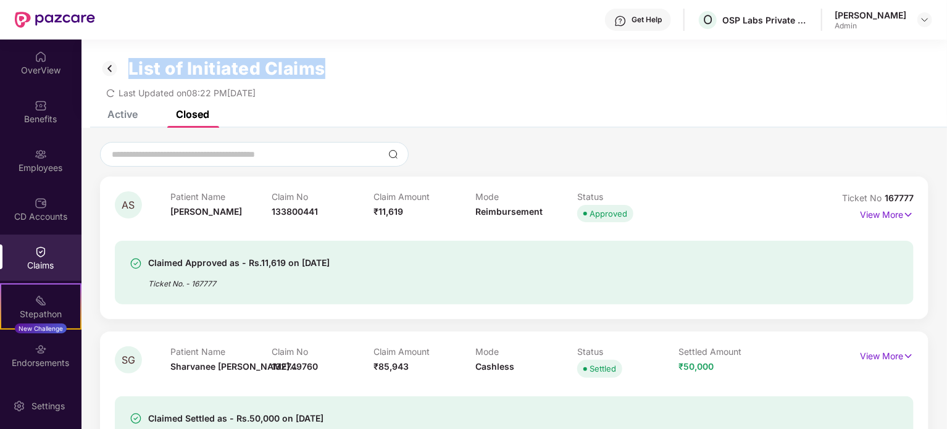
drag, startPoint x: 130, startPoint y: 61, endPoint x: 340, endPoint y: 51, distance: 210.1
click at [340, 51] on div "List of Initiated Claims Last Updated on 08:22 PM[DATE]" at bounding box center [513, 75] width 865 height 71
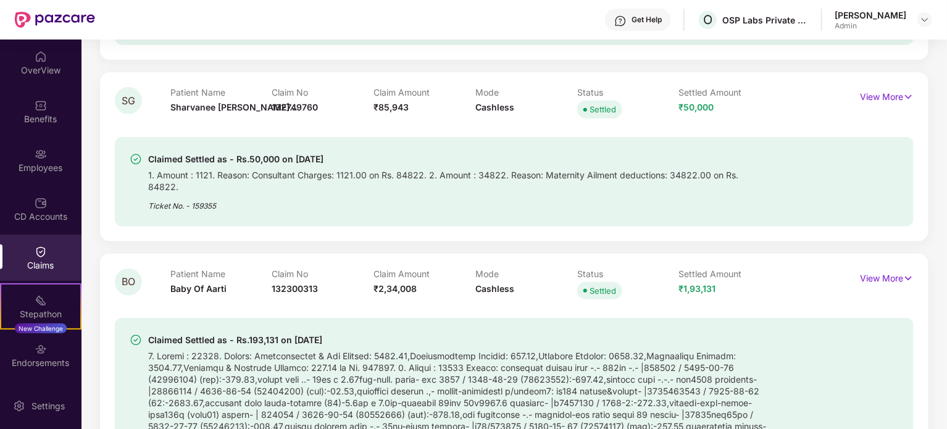
scroll to position [309, 0]
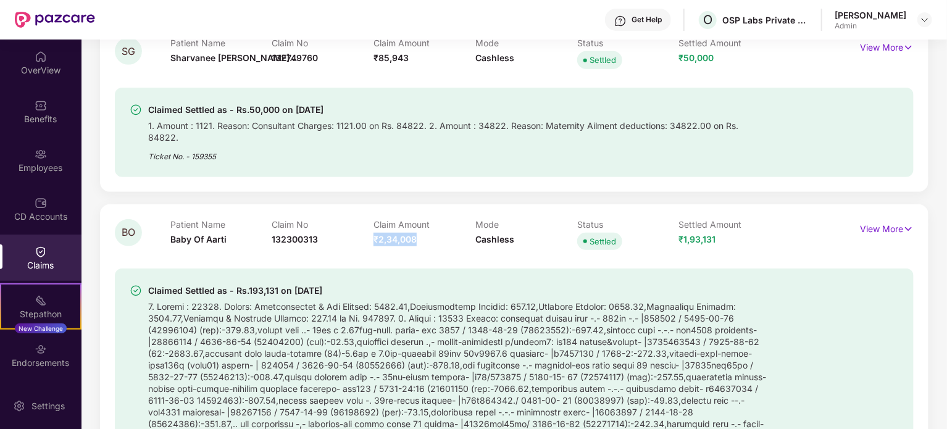
drag, startPoint x: 373, startPoint y: 225, endPoint x: 417, endPoint y: 230, distance: 44.7
click at [417, 230] on div "Claim Amount ₹2,34,008" at bounding box center [424, 236] width 102 height 34
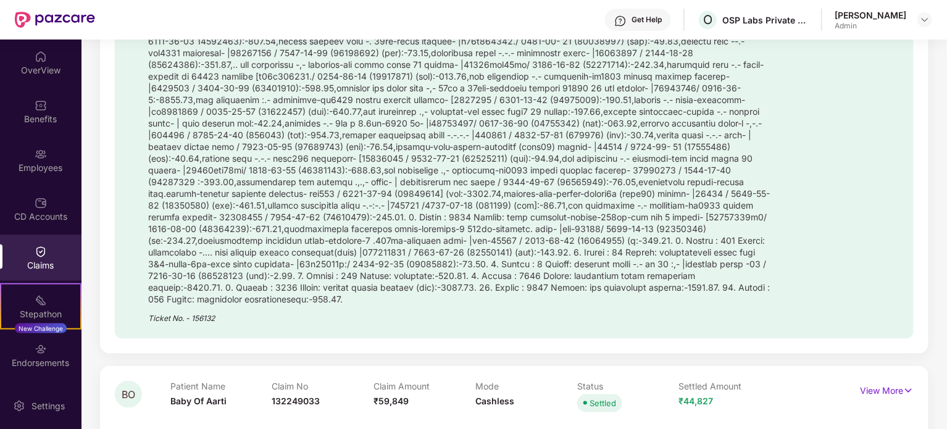
scroll to position [679, 0]
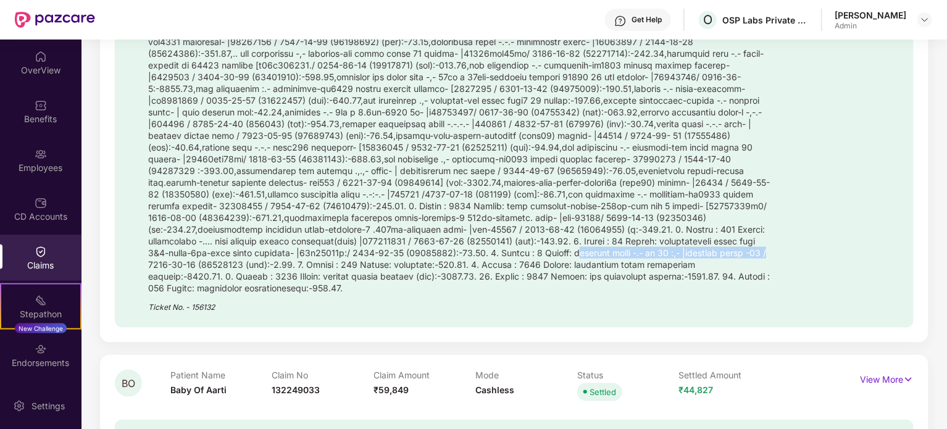
drag, startPoint x: 582, startPoint y: 240, endPoint x: 779, endPoint y: 244, distance: 197.0
click at [779, 244] on div "Claimed Settled as - Rs.193,131 on [DATE] Ticket No. - 156132" at bounding box center [514, 113] width 769 height 400
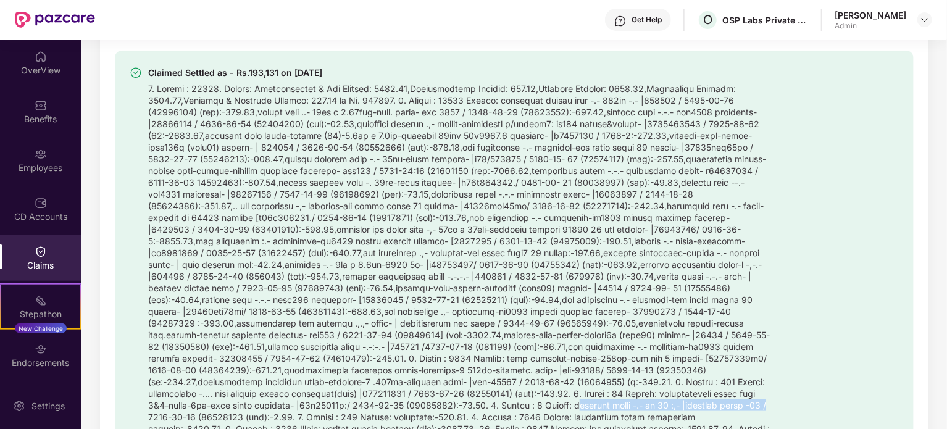
scroll to position [432, 0]
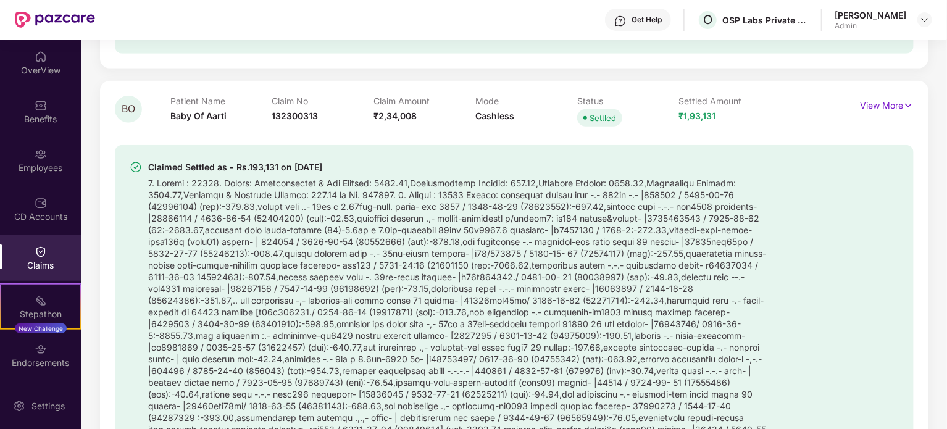
drag, startPoint x: 146, startPoint y: 151, endPoint x: 377, endPoint y: 157, distance: 231.0
click at [377, 160] on div "Claimed Settled as - Rs.193,131 on [DATE] Ticket No. - 156132" at bounding box center [450, 360] width 641 height 400
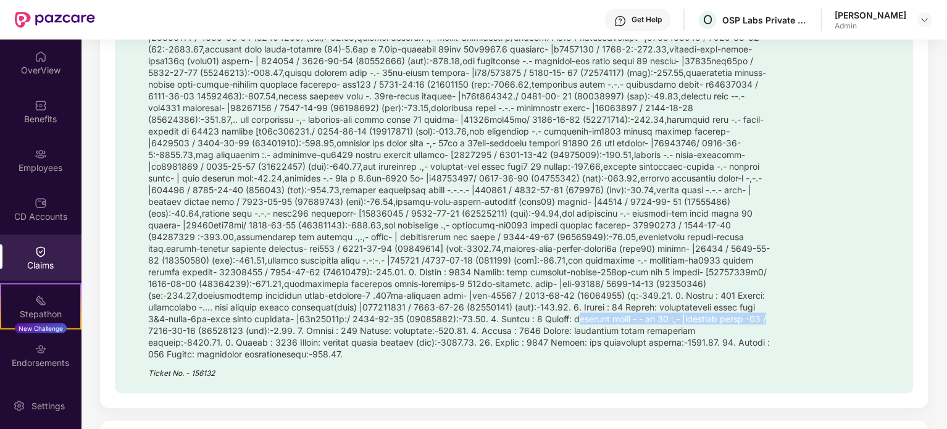
scroll to position [679, 0]
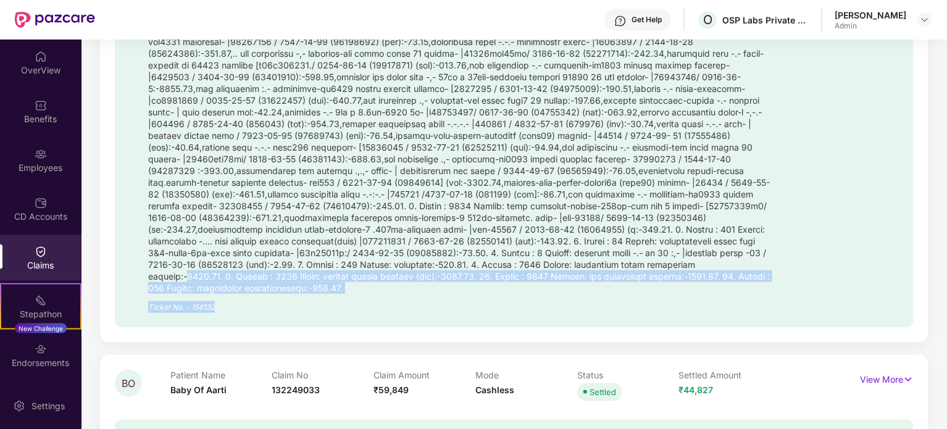
drag, startPoint x: 186, startPoint y: 269, endPoint x: 417, endPoint y: 285, distance: 231.4
click at [417, 285] on div "Claimed Settled as - Rs.193,131 on [DATE] Ticket No. - 156132" at bounding box center [459, 113] width 622 height 400
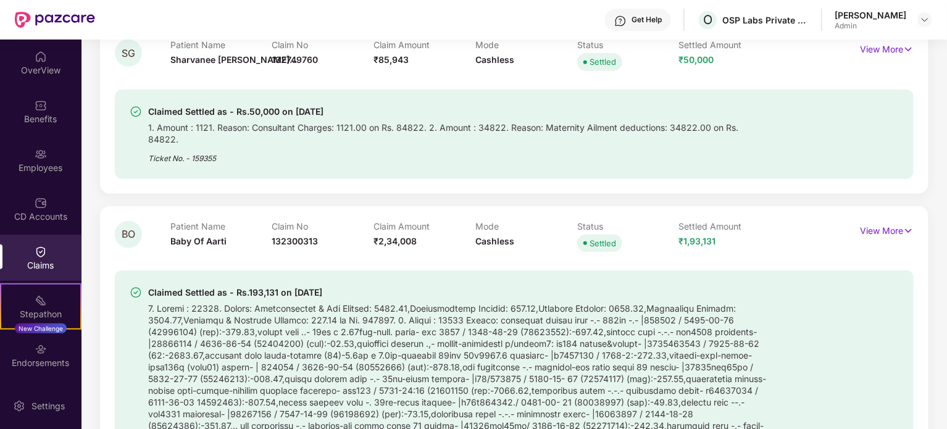
scroll to position [247, 0]
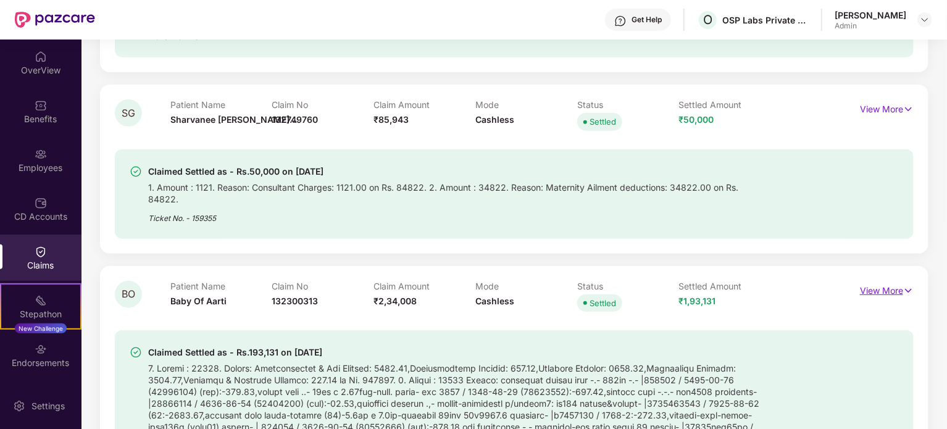
click at [892, 281] on p "View More" at bounding box center [887, 289] width 54 height 17
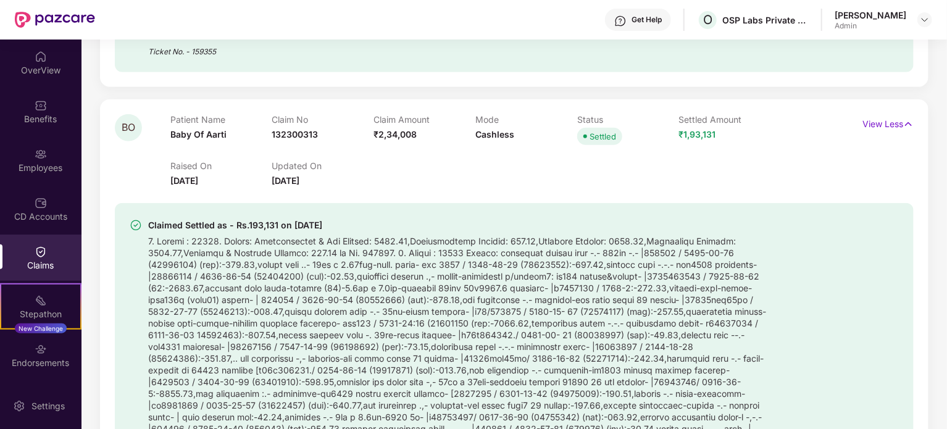
scroll to position [432, 0]
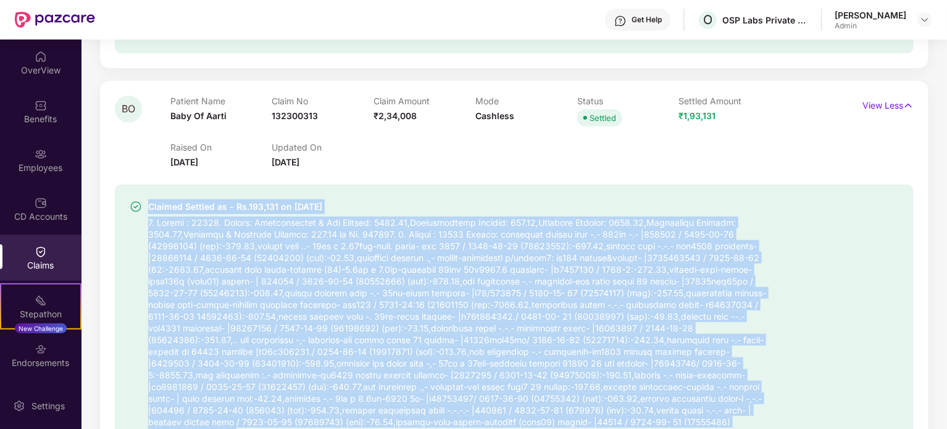
drag, startPoint x: 148, startPoint y: 193, endPoint x: 749, endPoint y: 422, distance: 643.6
click at [749, 422] on div "Claimed Settled as - Rs.193,131 on [DATE] Ticket No. - 156132" at bounding box center [450, 399] width 641 height 400
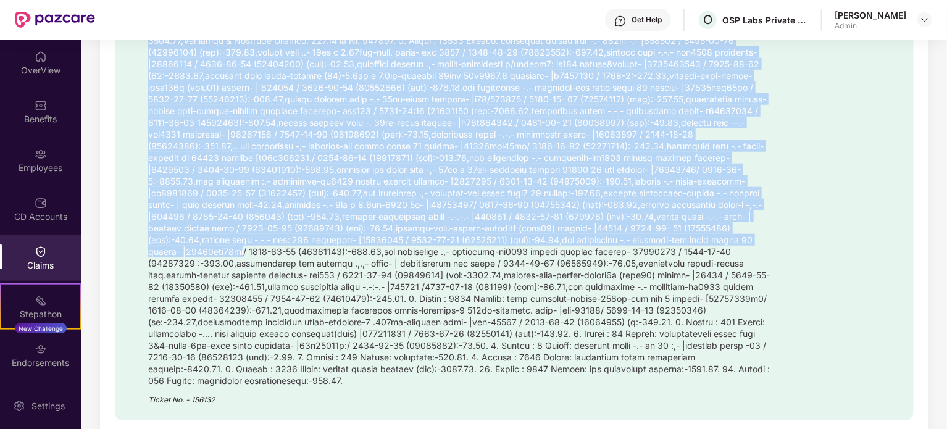
scroll to position [627, 0]
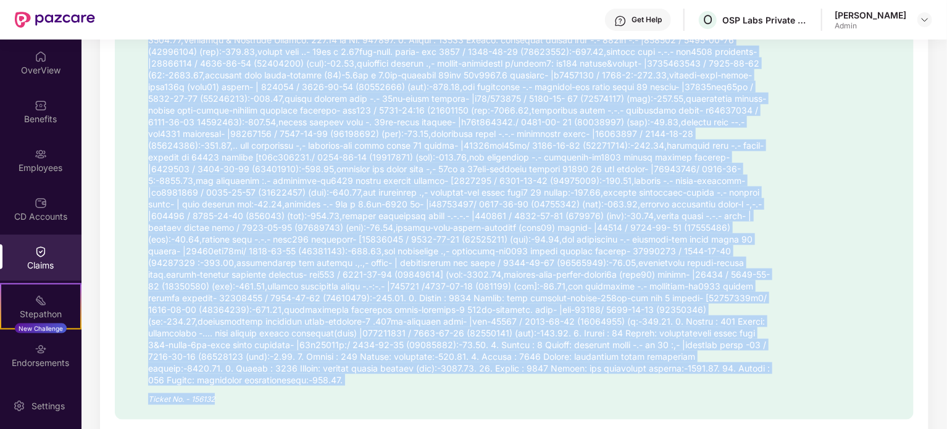
click at [791, 341] on div "Claimed Settled as - Rs.193,131 on [DATE] Ticket No. - 156132" at bounding box center [514, 205] width 769 height 400
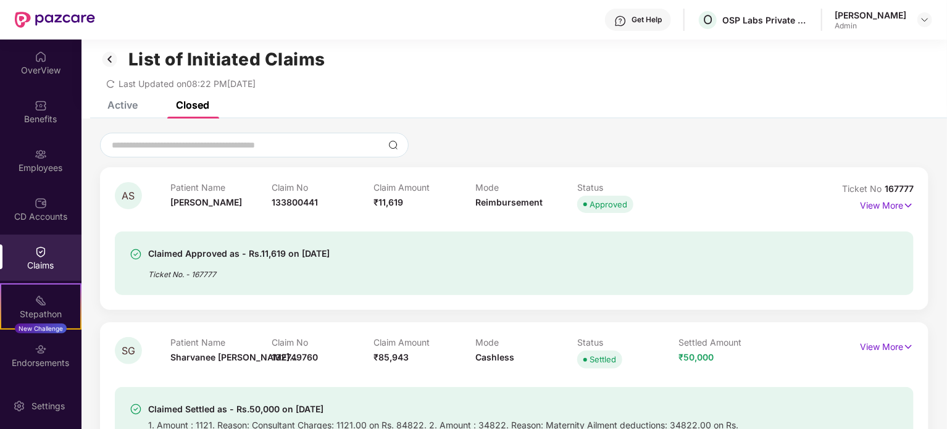
scroll to position [0, 0]
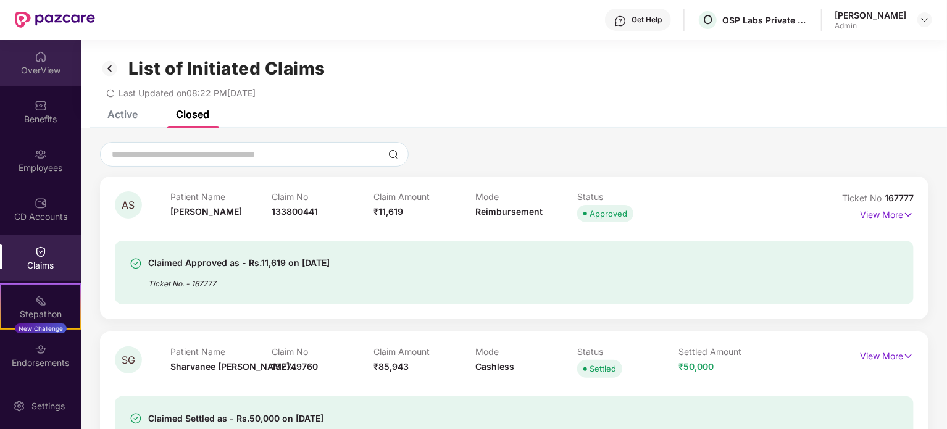
click at [43, 68] on div "OverView" at bounding box center [40, 70] width 81 height 12
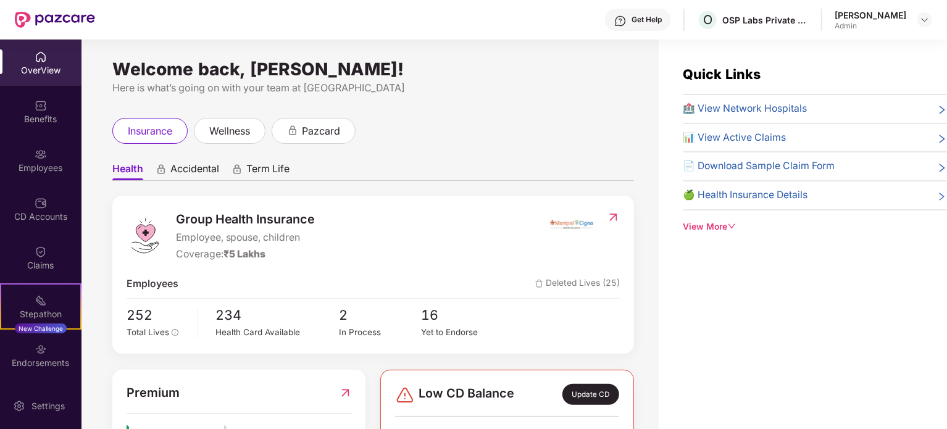
click at [727, 225] on div "View More" at bounding box center [815, 227] width 264 height 14
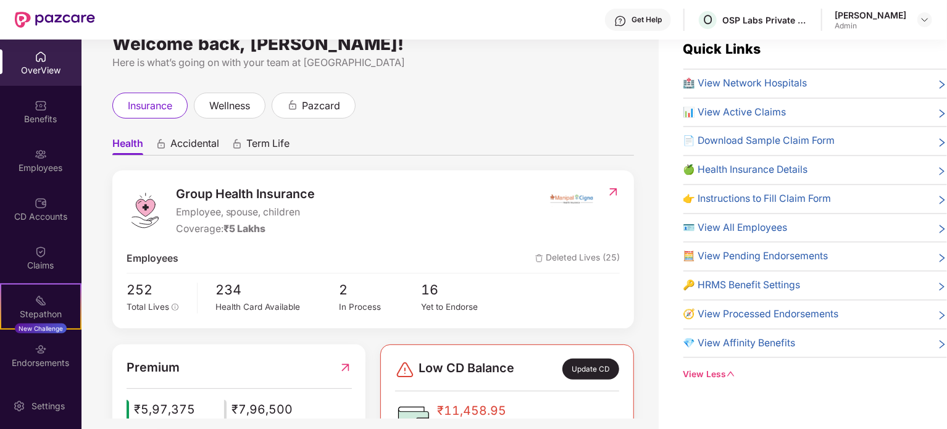
scroll to position [40, 0]
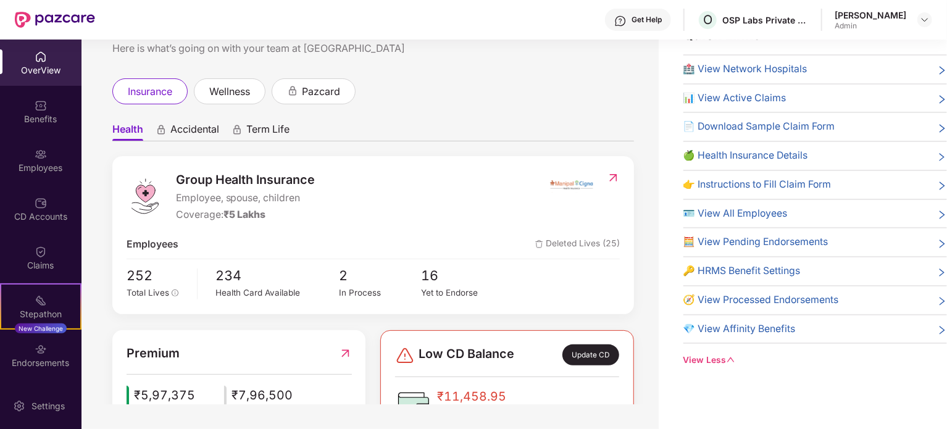
click at [731, 357] on icon "down" at bounding box center [731, 360] width 9 height 9
